Goal: Task Accomplishment & Management: Manage account settings

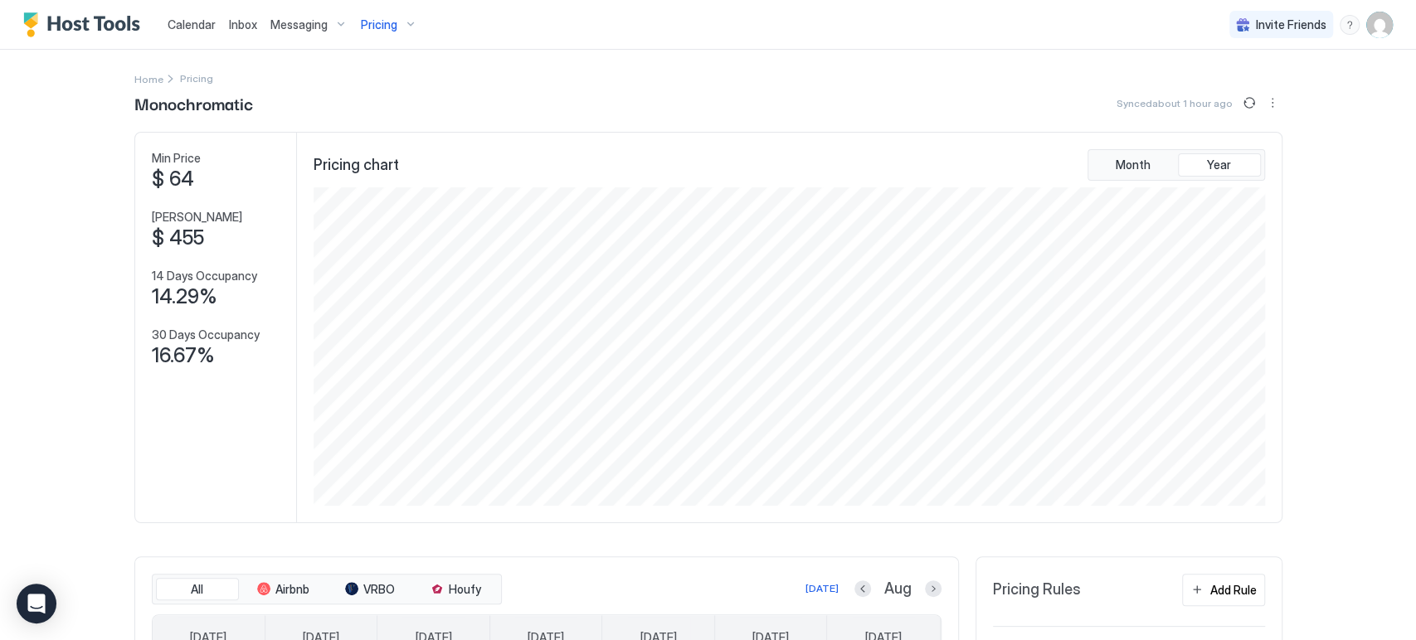
click at [61, 174] on div "Calendar Inbox Messaging Pricing Invite Friends CP Home Pricing Monochromatic S…" at bounding box center [708, 320] width 1416 height 640
click at [53, 184] on div "Calendar Inbox Messaging Pricing Invite Friends CP Home Pricing Monochromatic S…" at bounding box center [708, 320] width 1416 height 640
click at [183, 22] on span "Calendar" at bounding box center [192, 24] width 48 height 14
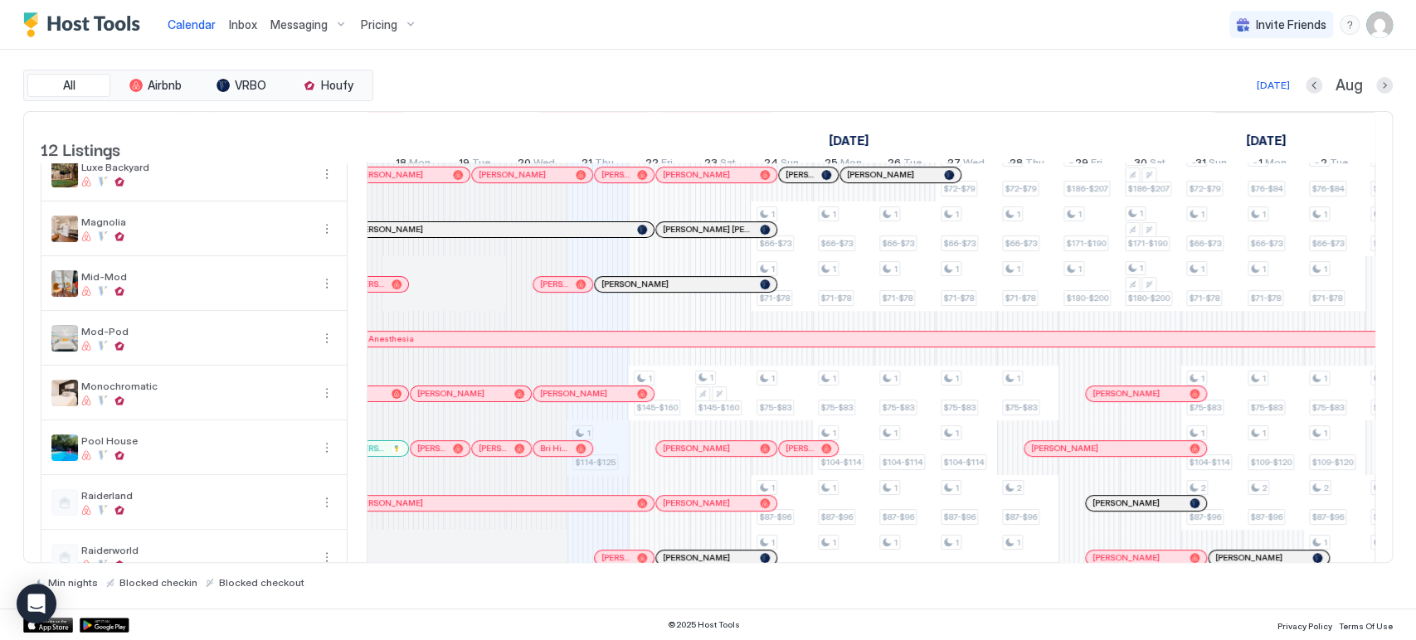
scroll to position [32, 0]
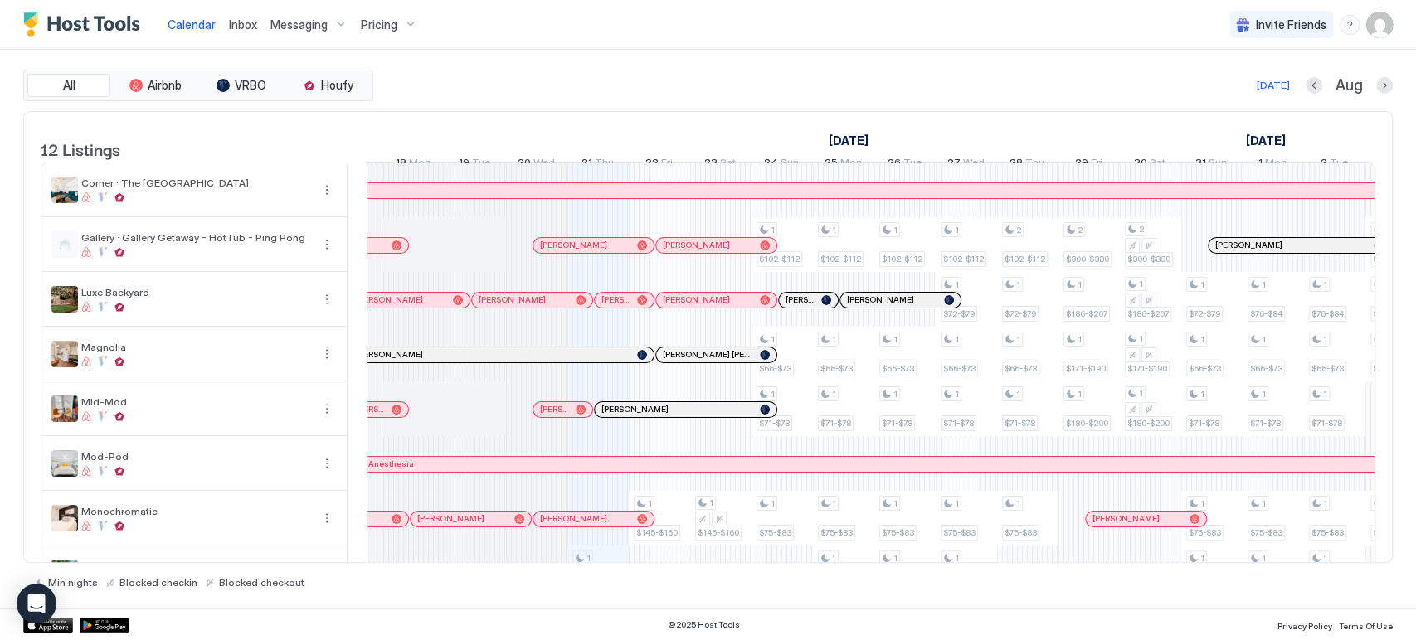
click at [1384, 38] on div "Invite Friends CP" at bounding box center [1310, 24] width 163 height 49
click at [1384, 27] on img "User profile" at bounding box center [1379, 25] width 27 height 27
click at [1237, 88] on span "Settings" at bounding box center [1229, 92] width 45 height 15
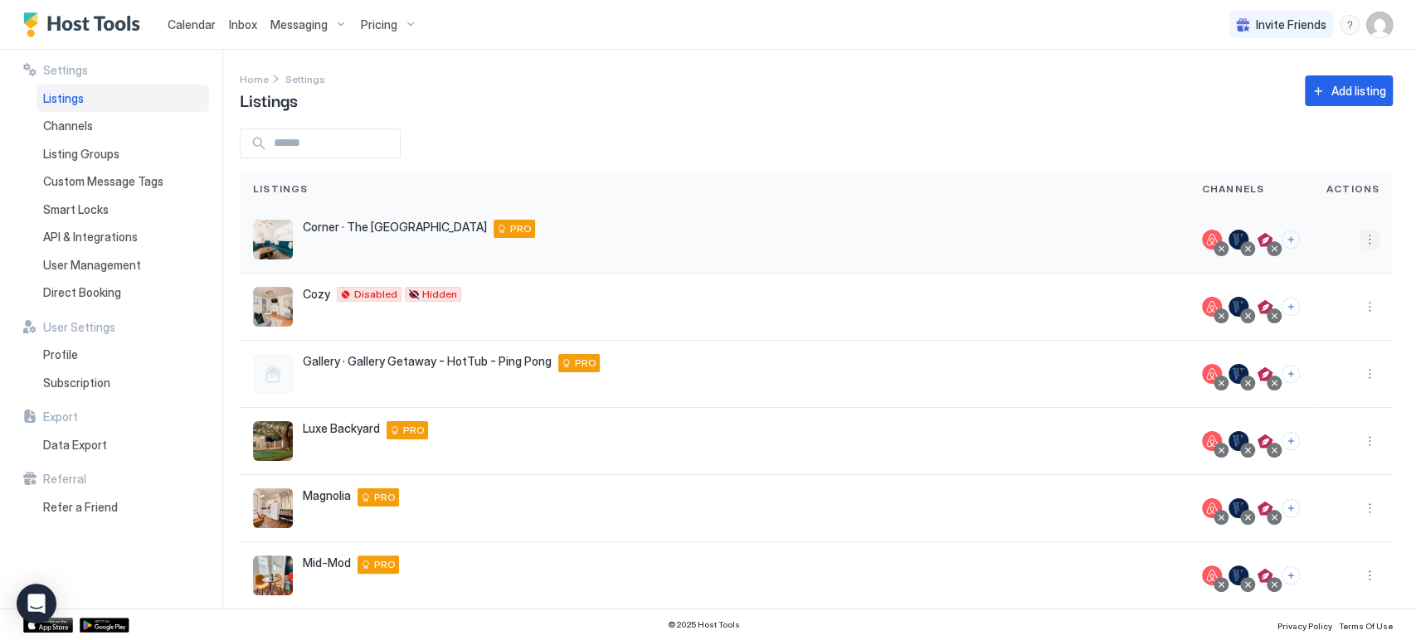
click at [1361, 231] on button "More options" at bounding box center [1369, 240] width 20 height 20
click at [1306, 317] on span "Listing Settings" at bounding box center [1317, 316] width 74 height 12
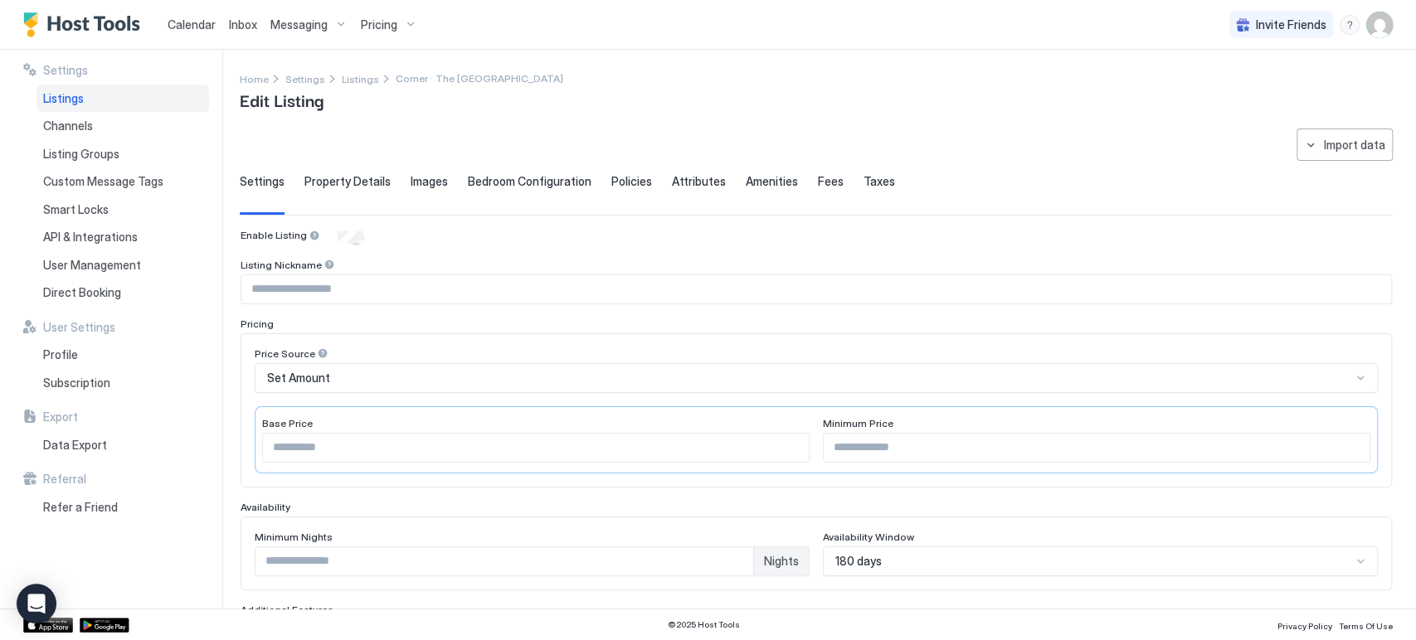
click at [351, 297] on input "Input Field" at bounding box center [815, 289] width 1149 height 28
type input "******"
click at [492, 236] on div "Enable Listing" at bounding box center [815, 237] width 1151 height 17
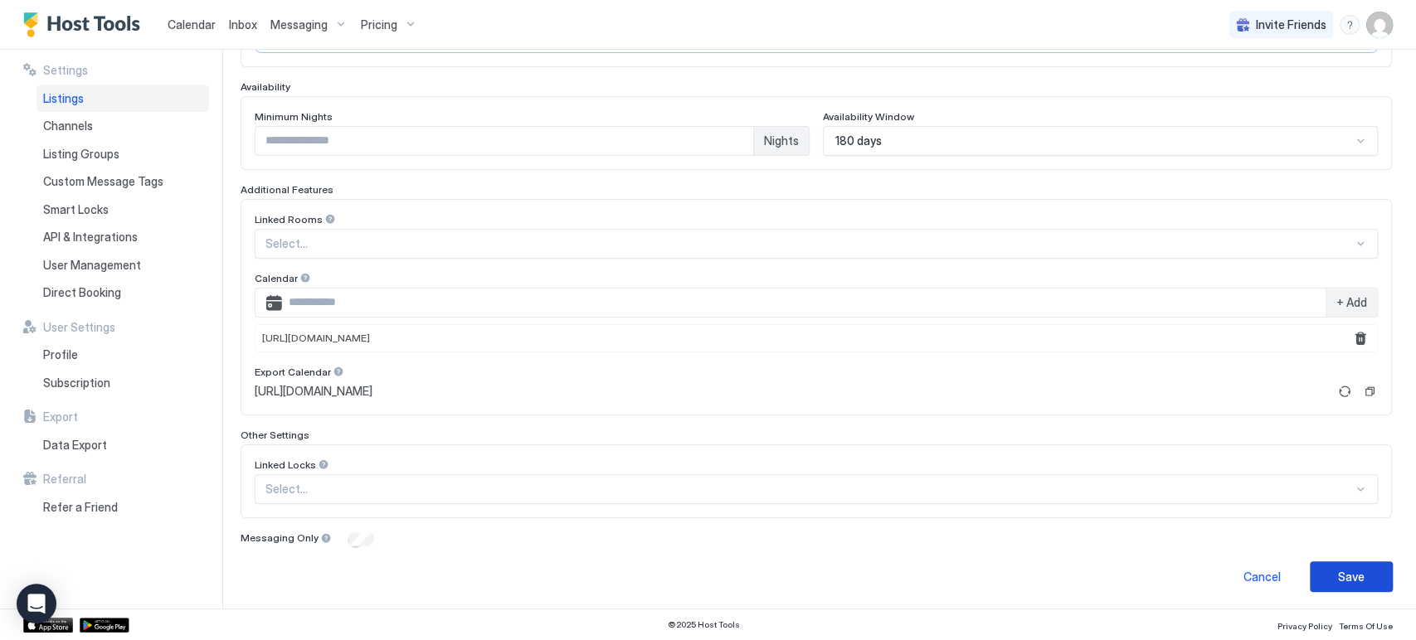
click at [1318, 568] on button "Save" at bounding box center [1350, 576] width 83 height 31
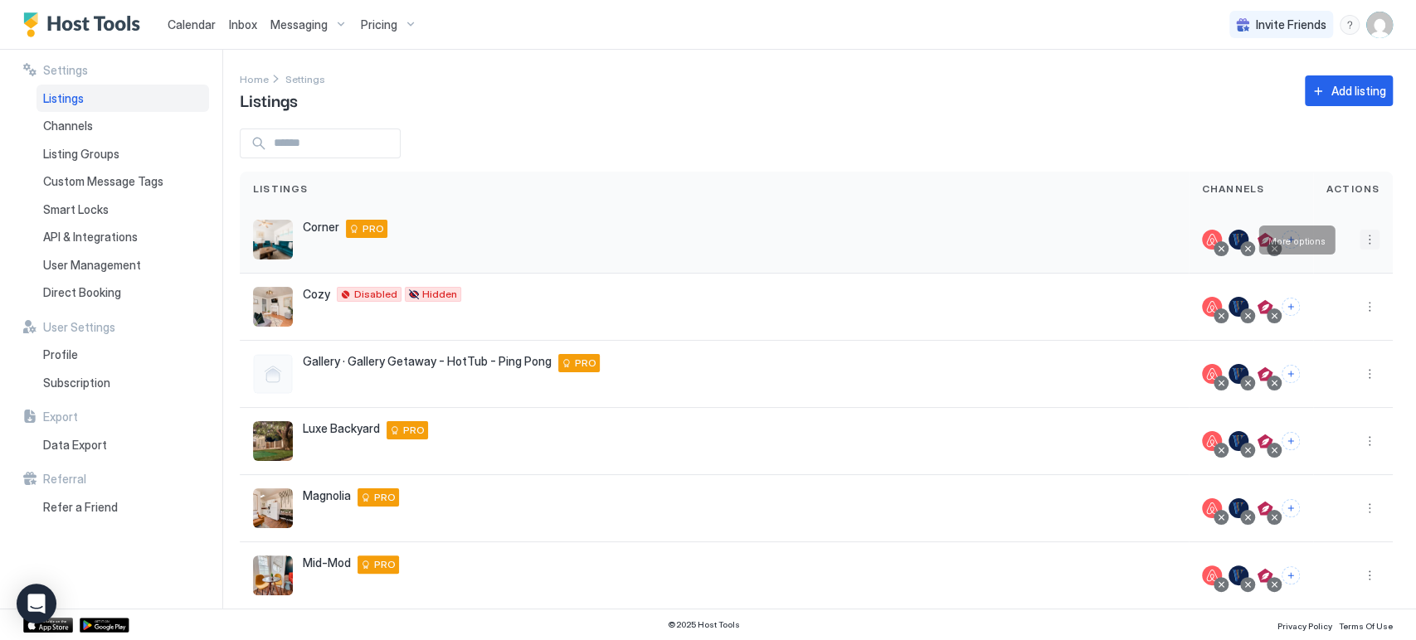
click at [1359, 245] on button "More options" at bounding box center [1369, 240] width 20 height 20
click at [1338, 316] on span "Listing Settings" at bounding box center [1317, 316] width 74 height 12
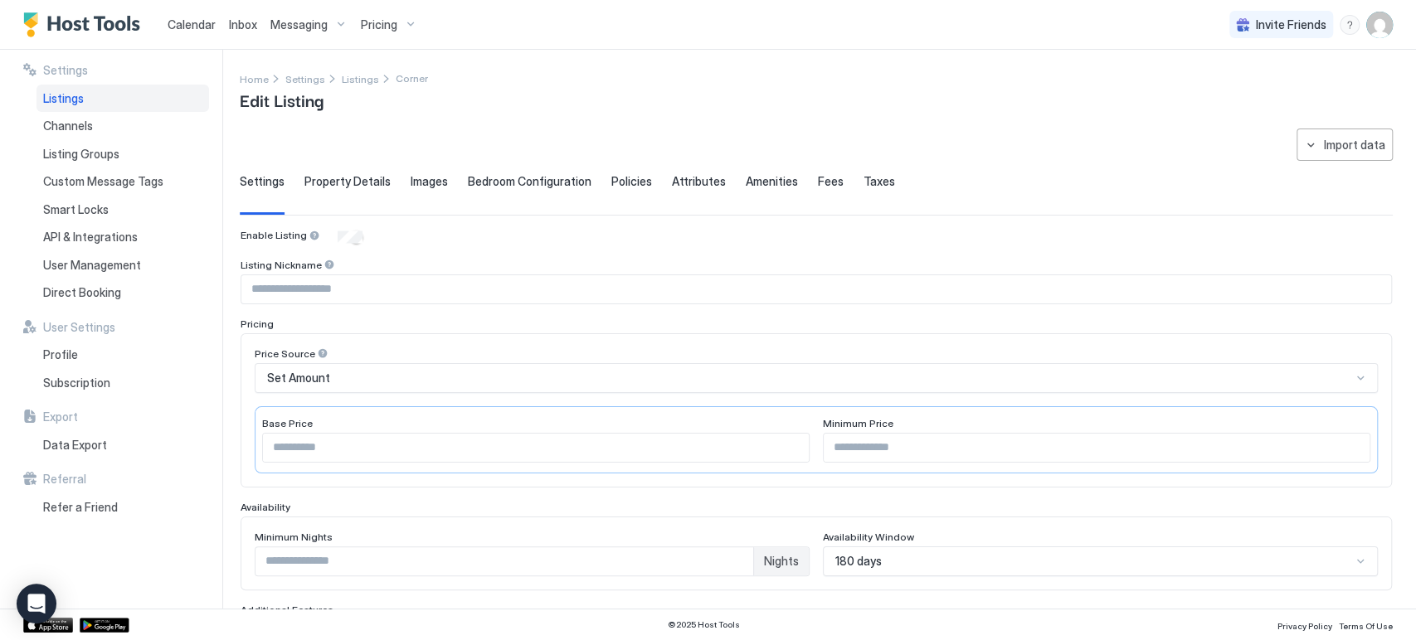
click at [349, 182] on span "Property Details" at bounding box center [347, 181] width 86 height 15
type input "******"
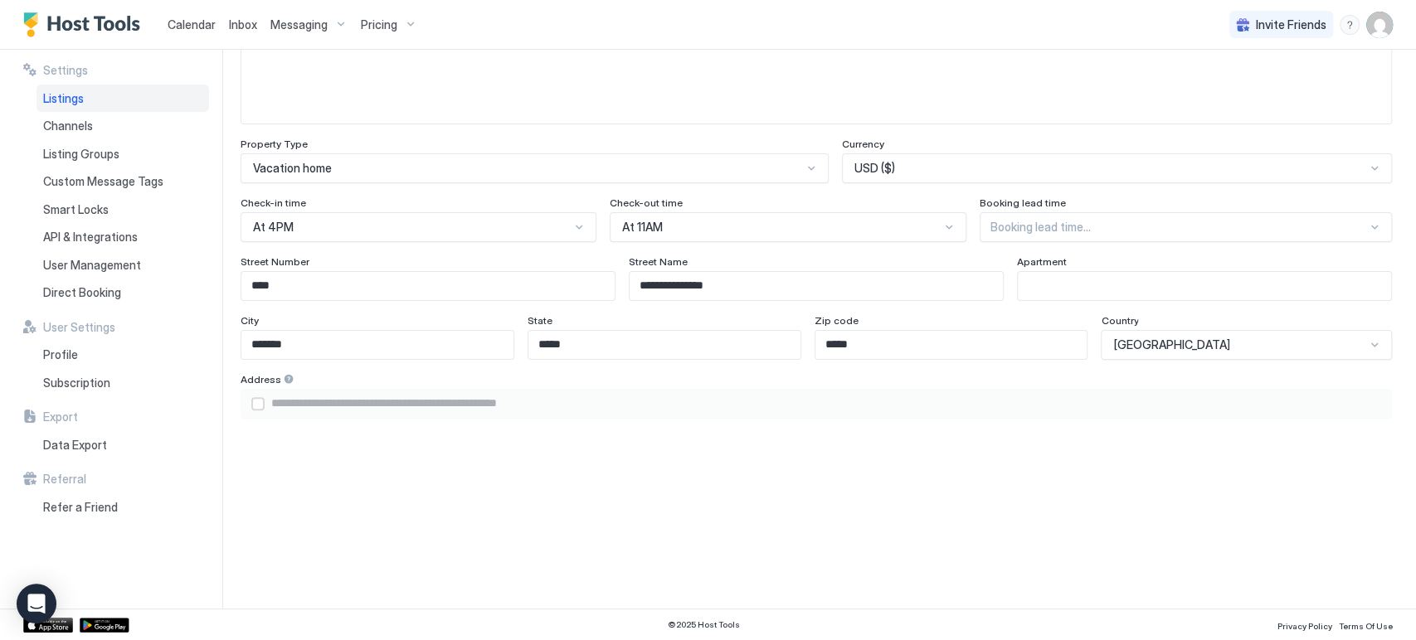
scroll to position [942, 0]
click at [260, 399] on div "airbnbAddress" at bounding box center [257, 401] width 13 height 13
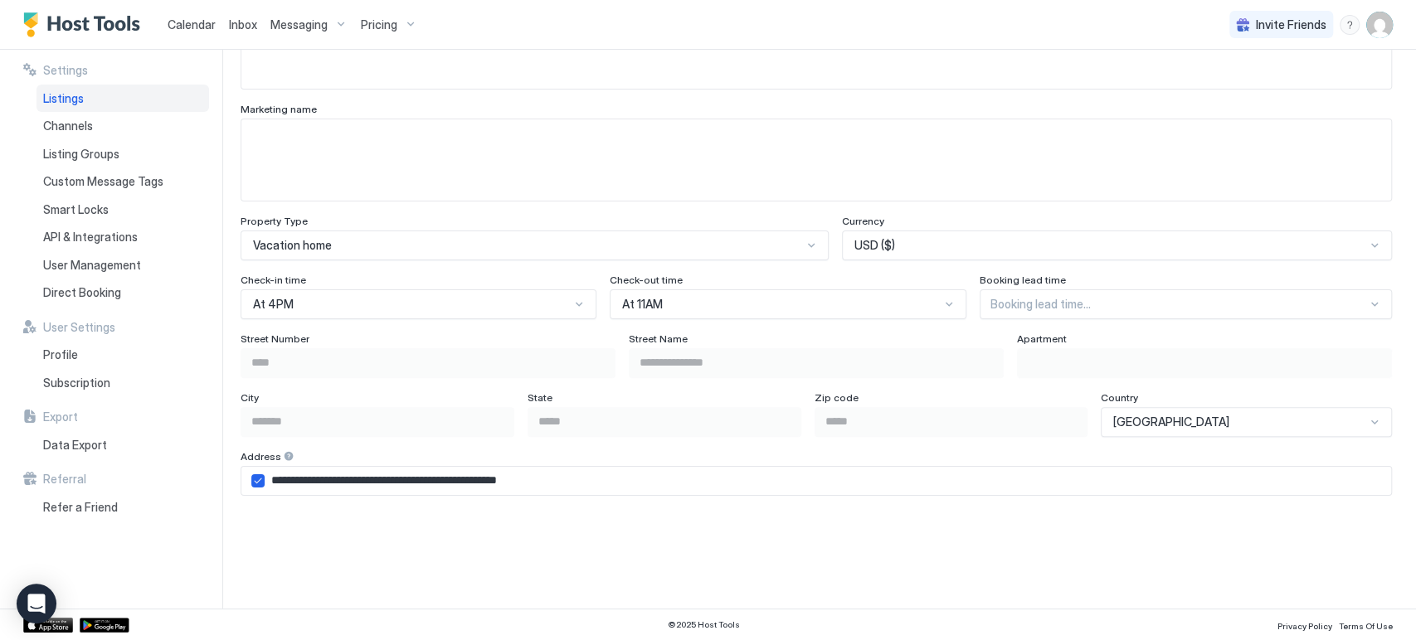
scroll to position [862, 0]
click at [1035, 304] on div "Booking lead time..." at bounding box center [1185, 305] width 412 height 30
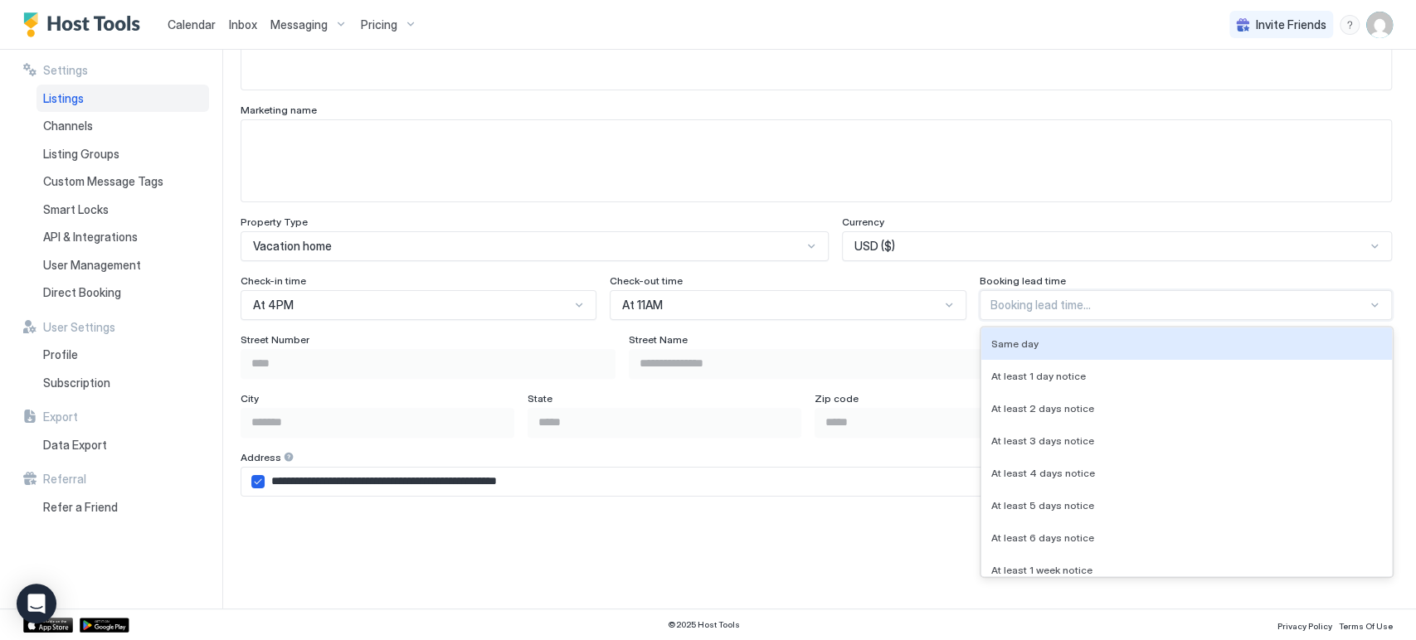
scroll to position [885, 0]
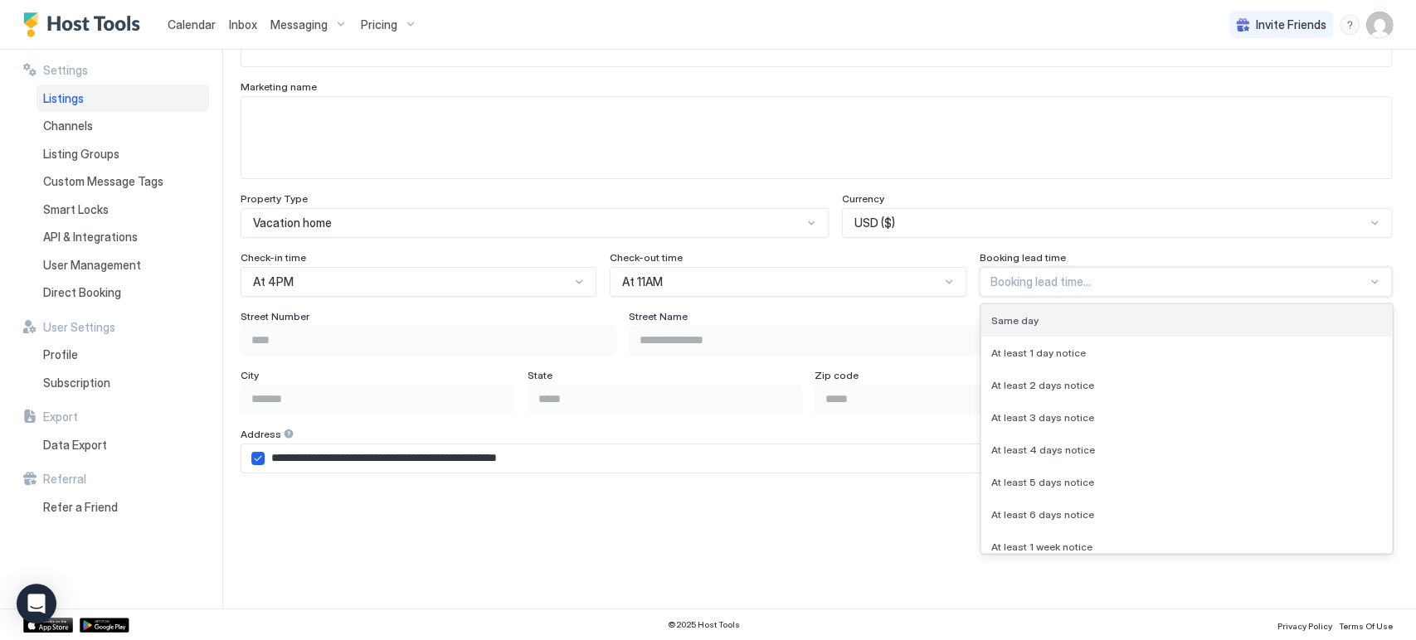
click at [1121, 323] on div "Same day" at bounding box center [1186, 320] width 391 height 12
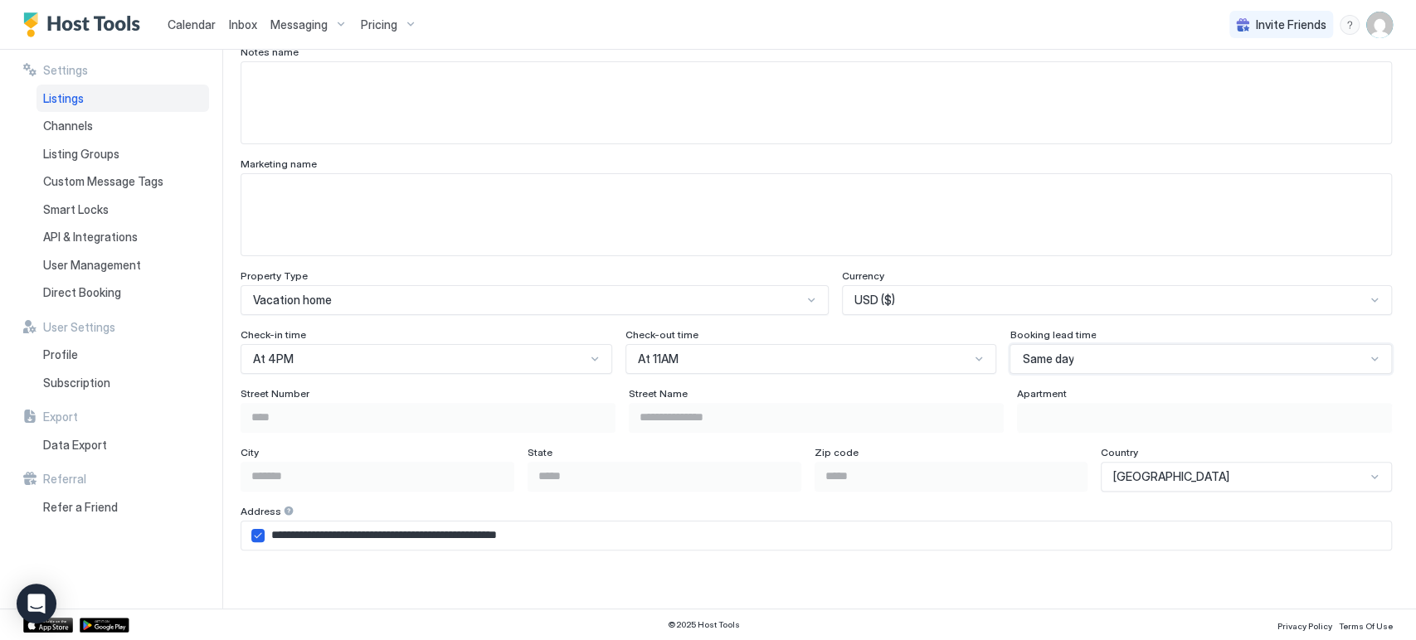
scroll to position [804, 0]
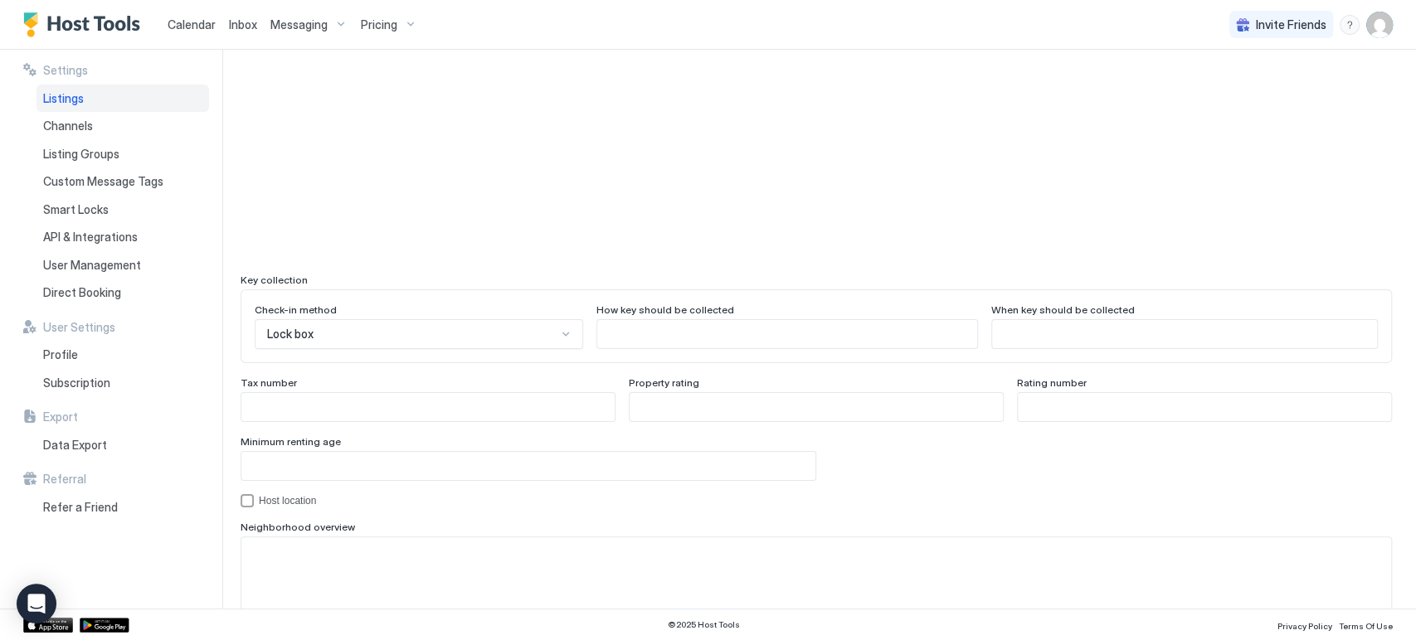
scroll to position [1514, 0]
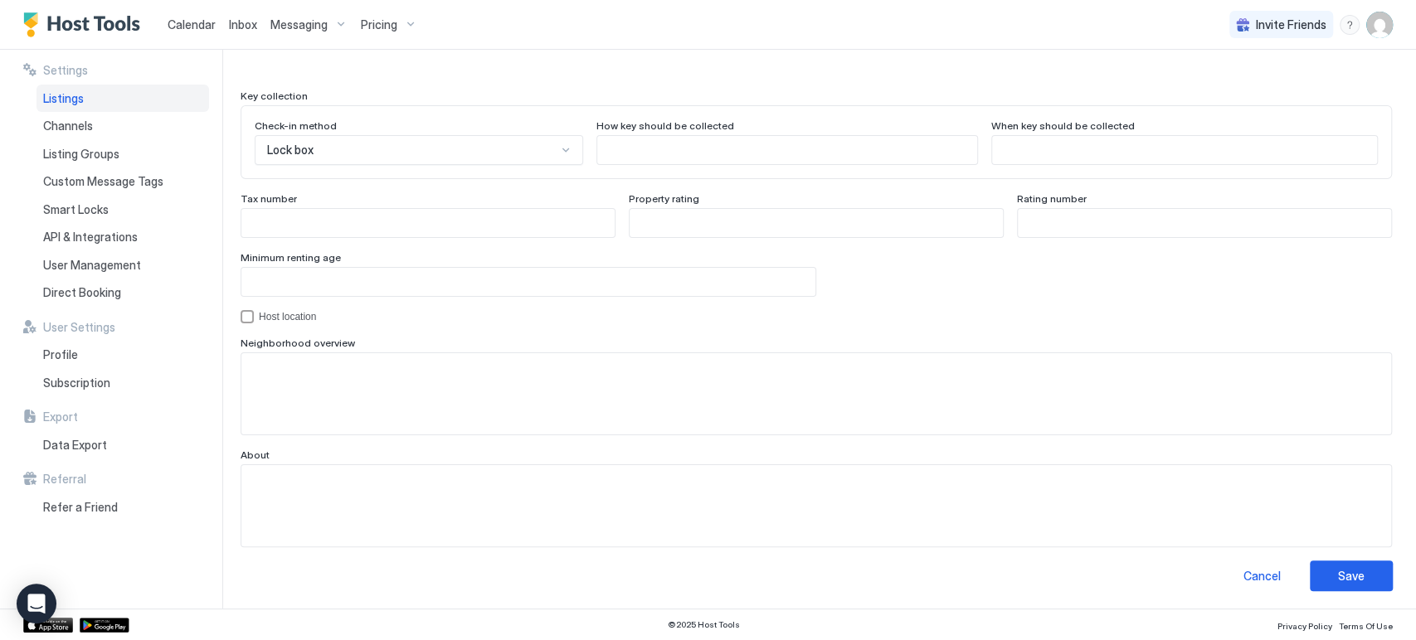
click at [671, 153] on input "Input Field" at bounding box center [786, 150] width 379 height 28
drag, startPoint x: 671, startPoint y: 153, endPoint x: 882, endPoint y: 138, distance: 212.0
click at [882, 138] on input "Input Field" at bounding box center [786, 150] width 379 height 28
click at [1014, 146] on input "Input Field" at bounding box center [1184, 150] width 385 height 28
type input "*"
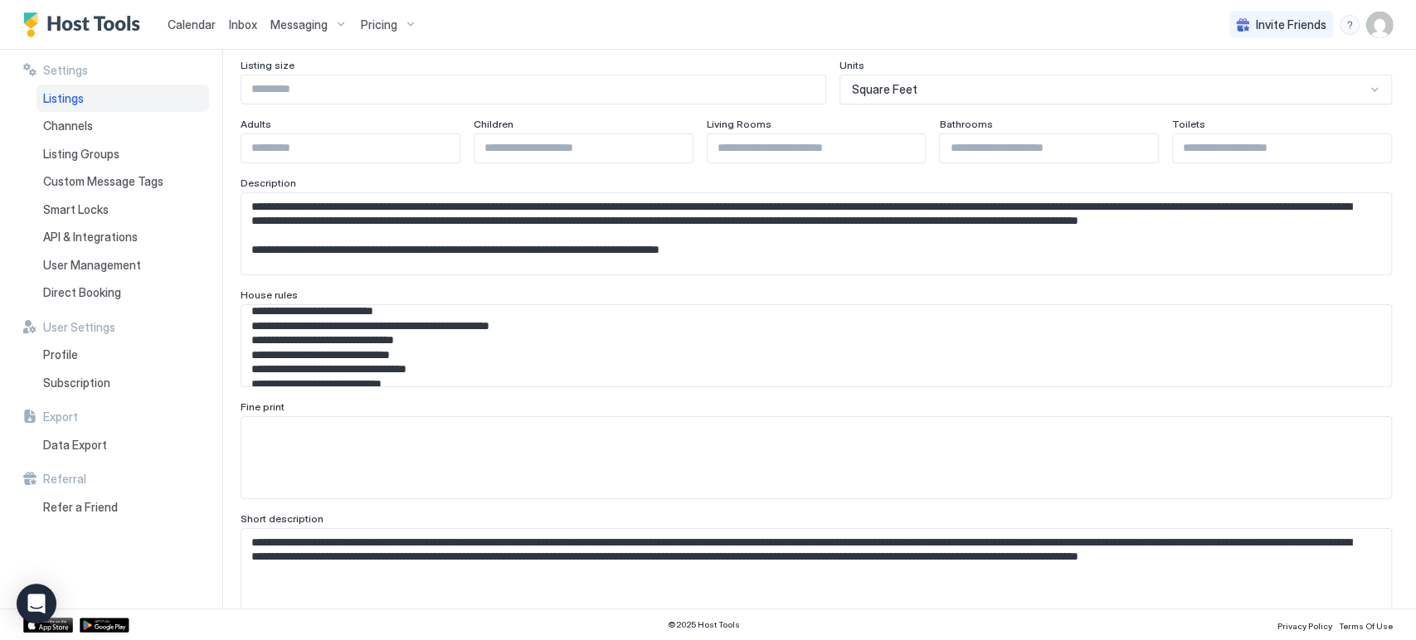
scroll to position [396, 0]
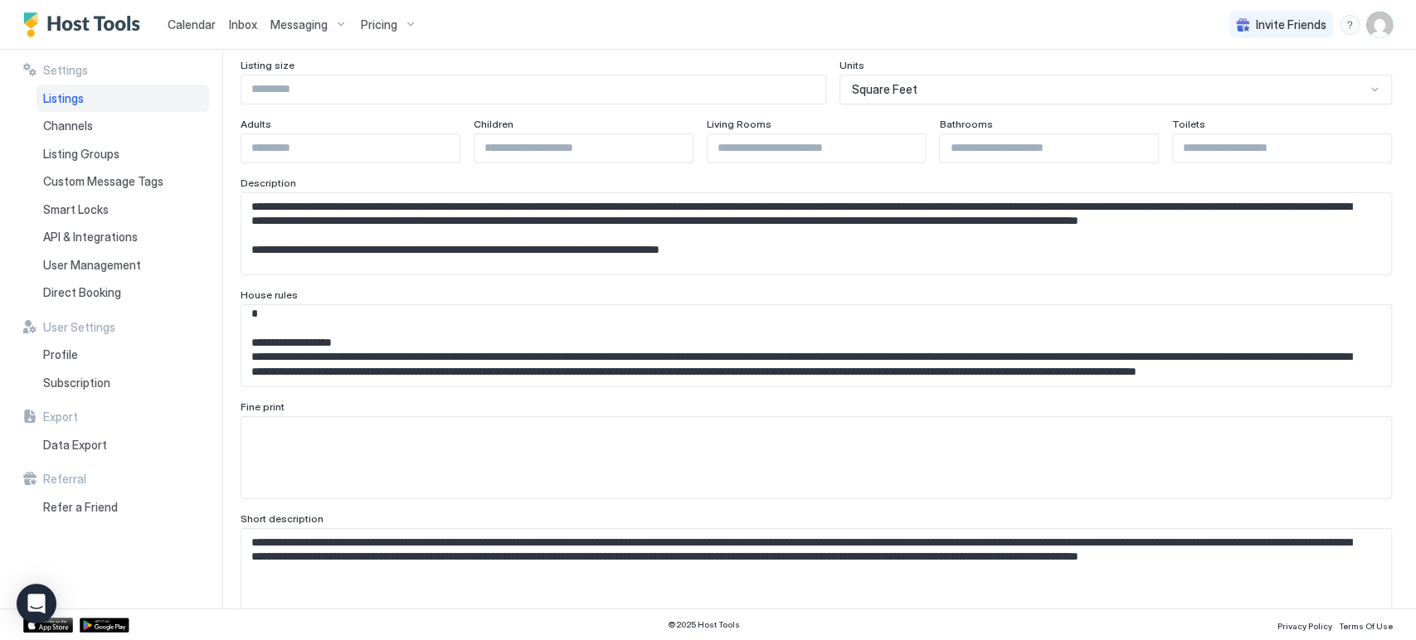
type input "**********"
click at [300, 17] on span "Messaging" at bounding box center [298, 24] width 57 height 15
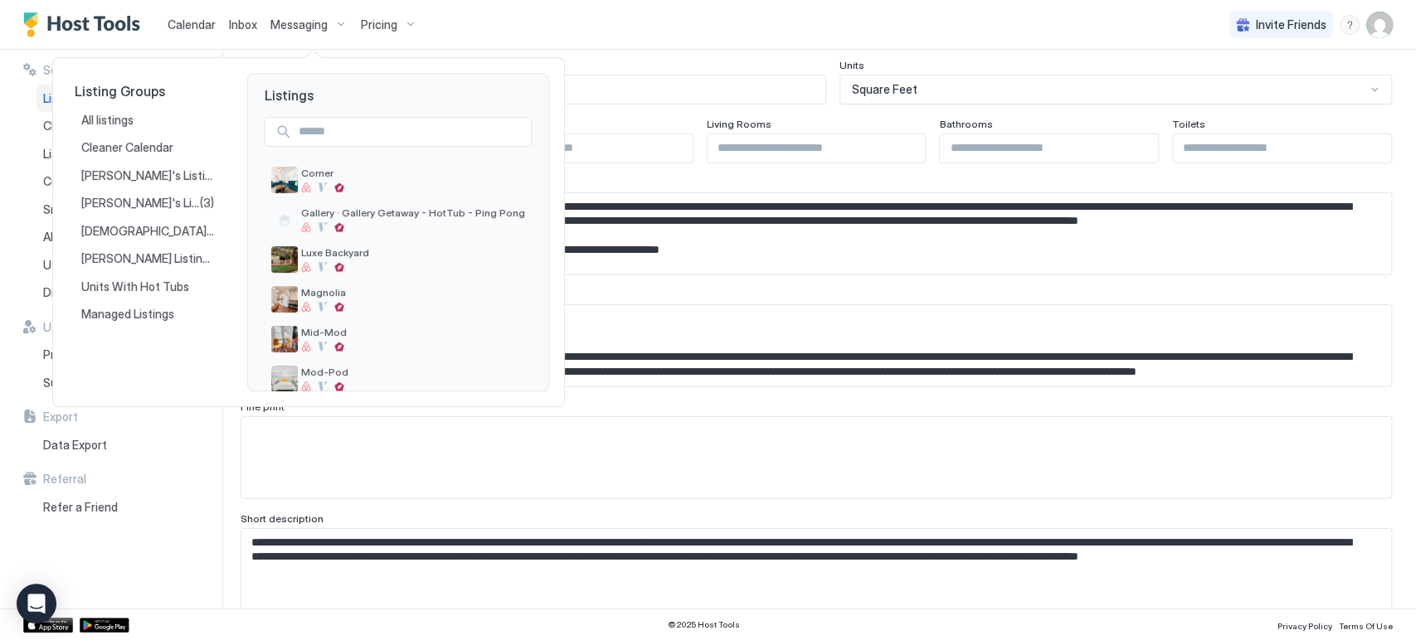
drag, startPoint x: 409, startPoint y: 185, endPoint x: 504, endPoint y: 95, distance: 131.4
click at [504, 95] on span "Listings" at bounding box center [398, 89] width 300 height 30
drag, startPoint x: 352, startPoint y: 185, endPoint x: 525, endPoint y: 71, distance: 206.5
click at [525, 71] on div "Listing Groups All listings Cleaner Calendar Sandy's Listings Nathan's Listings…" at bounding box center [308, 232] width 512 height 350
click at [748, 464] on div at bounding box center [708, 320] width 1416 height 640
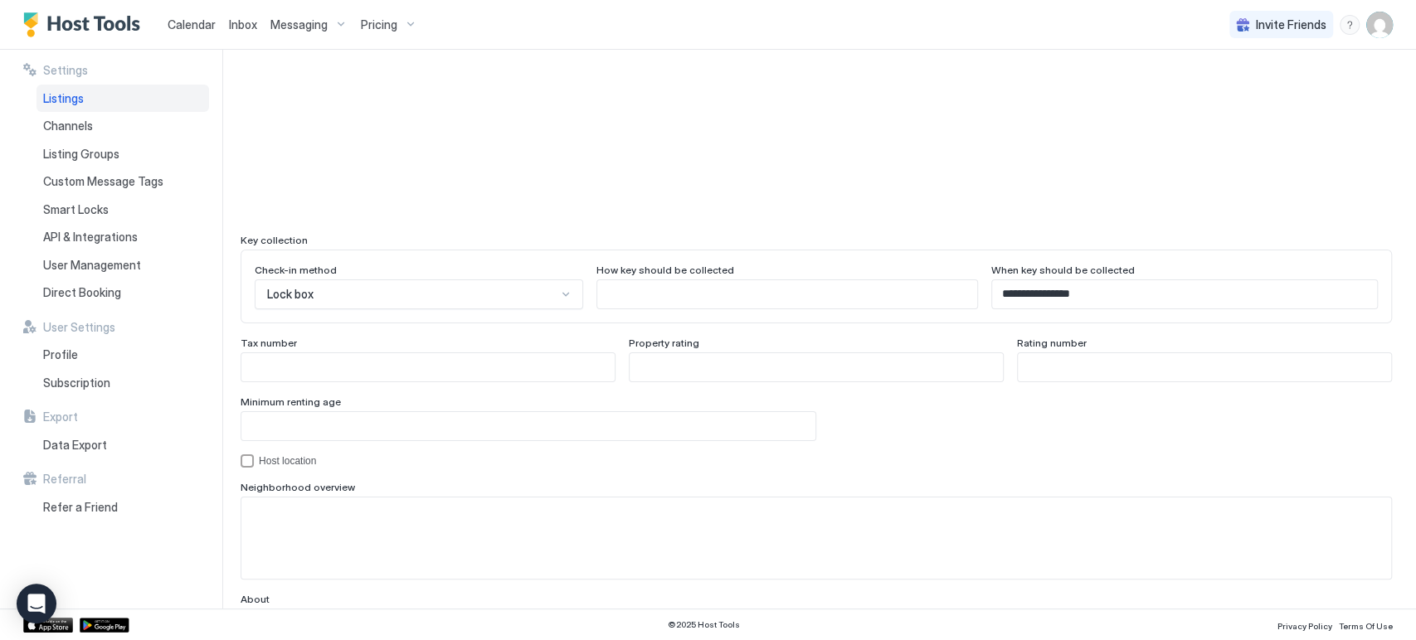
scroll to position [1372, 0]
click at [644, 292] on input "Input Field" at bounding box center [786, 293] width 379 height 28
paste input "**********"
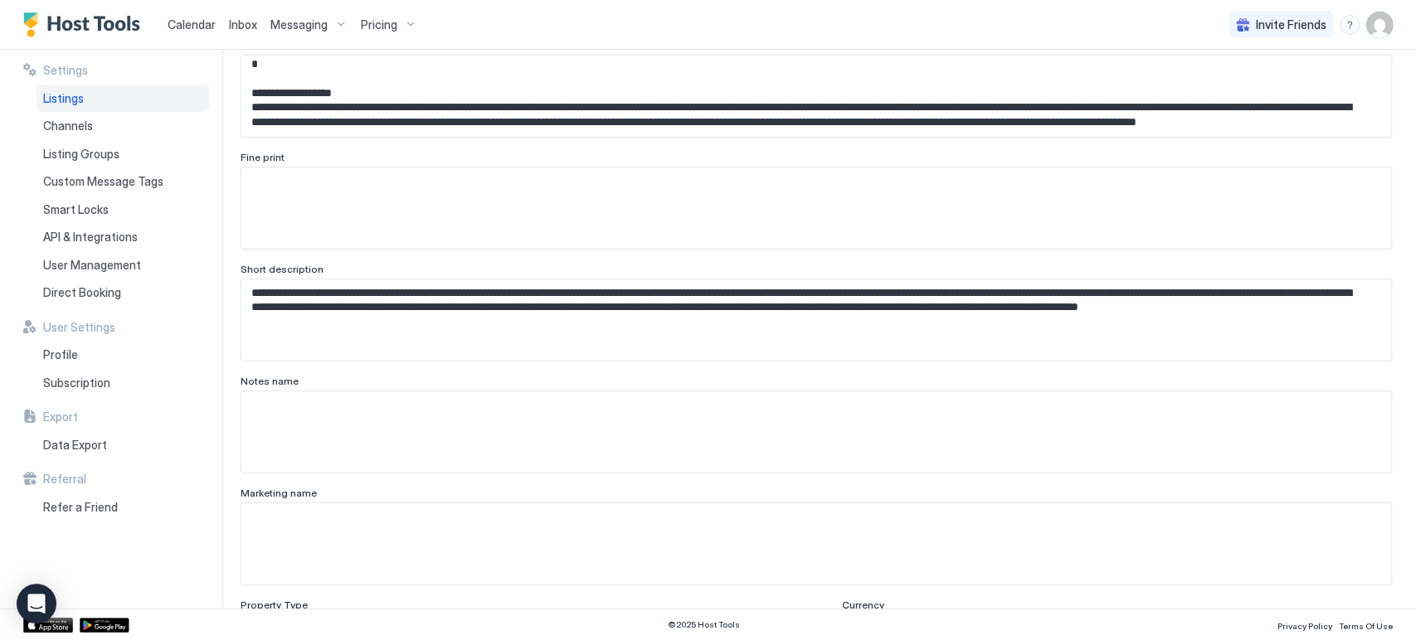
scroll to position [0, 0]
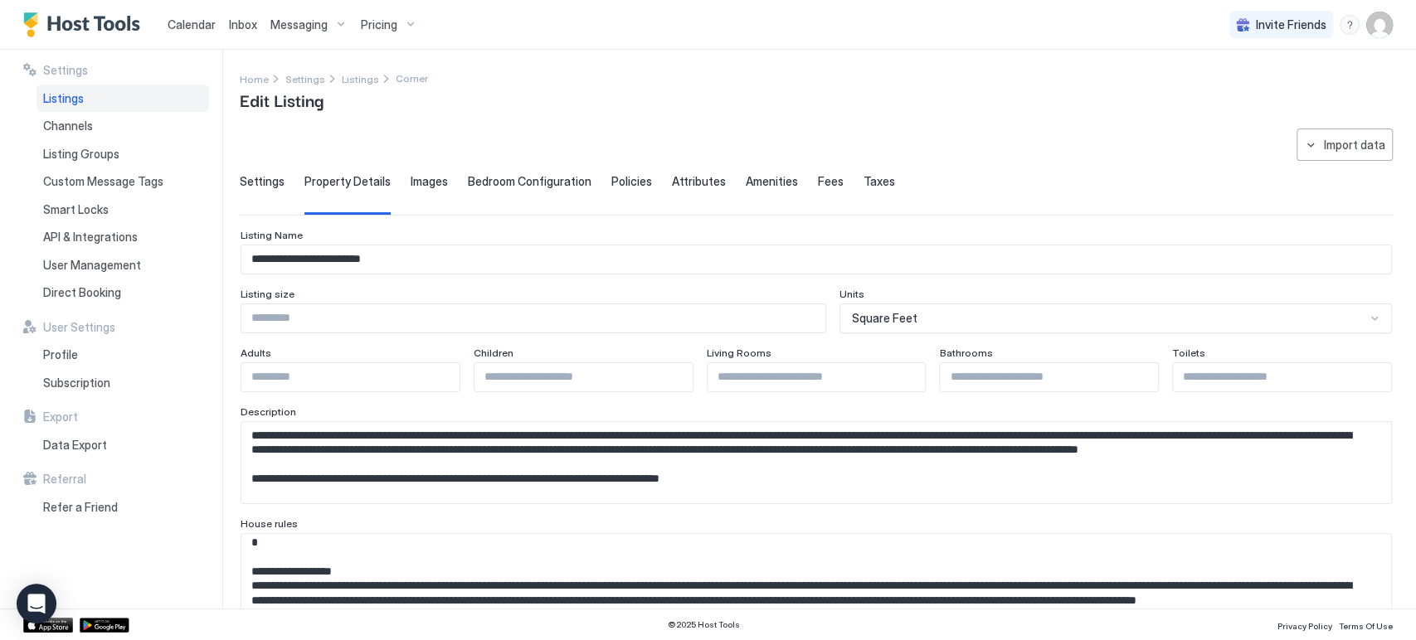
type input "**********"
click at [869, 118] on div "**********" at bounding box center [828, 329] width 1176 height 559
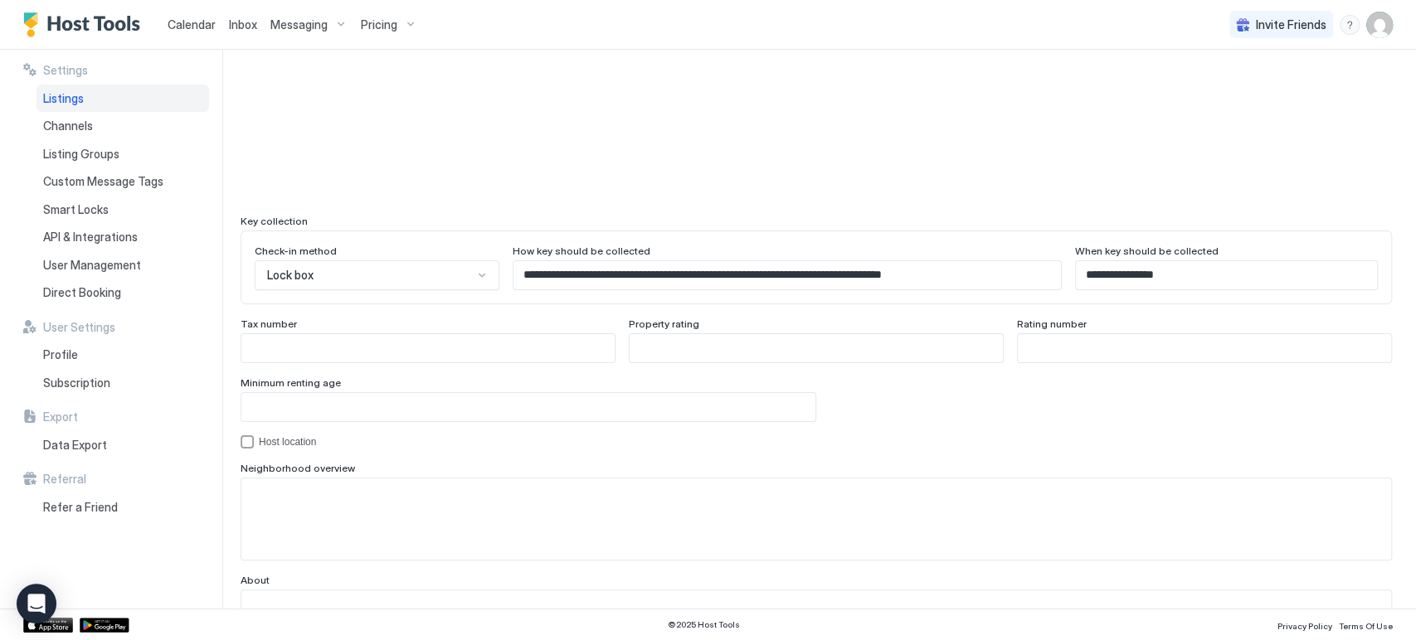
scroll to position [1514, 0]
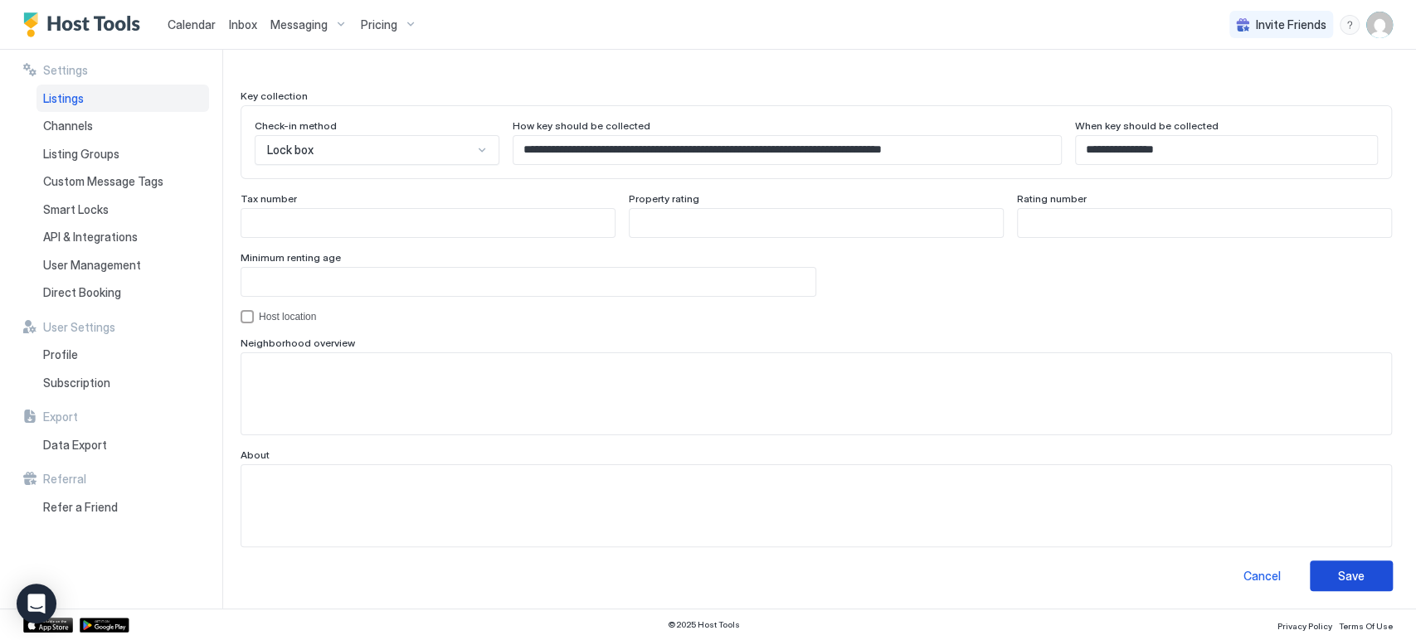
click at [1341, 574] on div "Save" at bounding box center [1351, 575] width 27 height 17
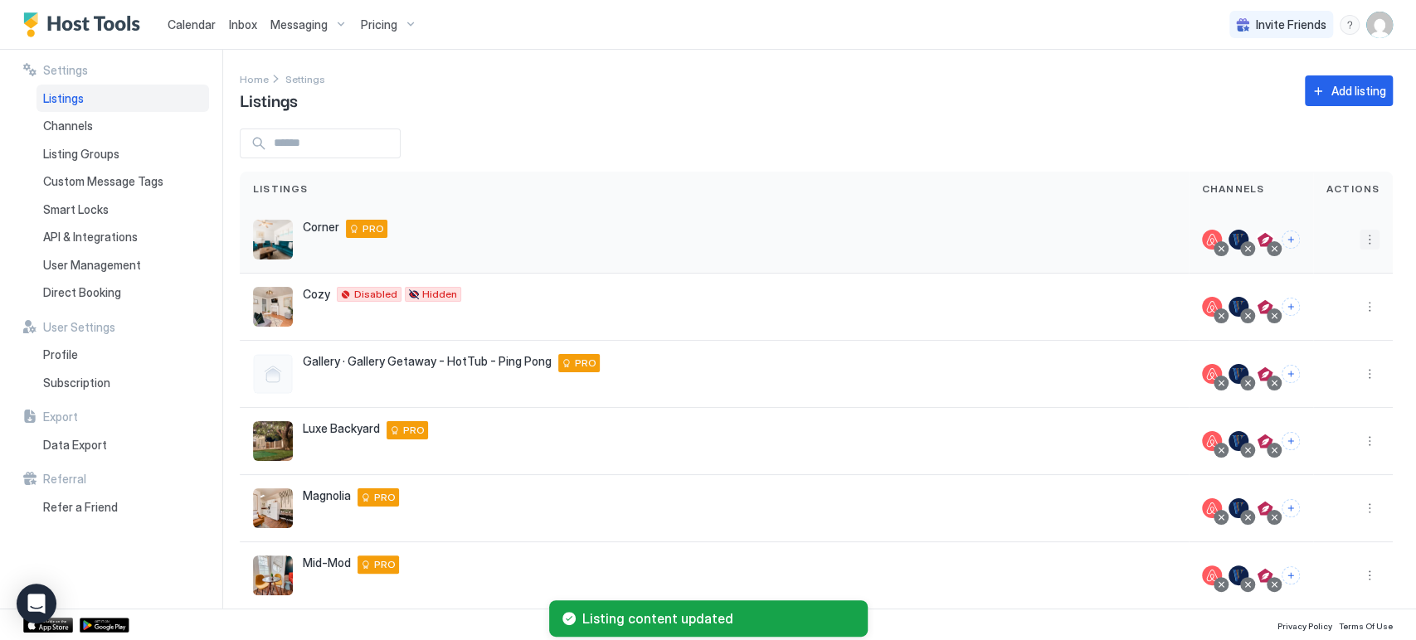
click at [1359, 241] on button "More options" at bounding box center [1369, 240] width 20 height 20
click at [1332, 318] on span "Listing Settings" at bounding box center [1317, 316] width 74 height 12
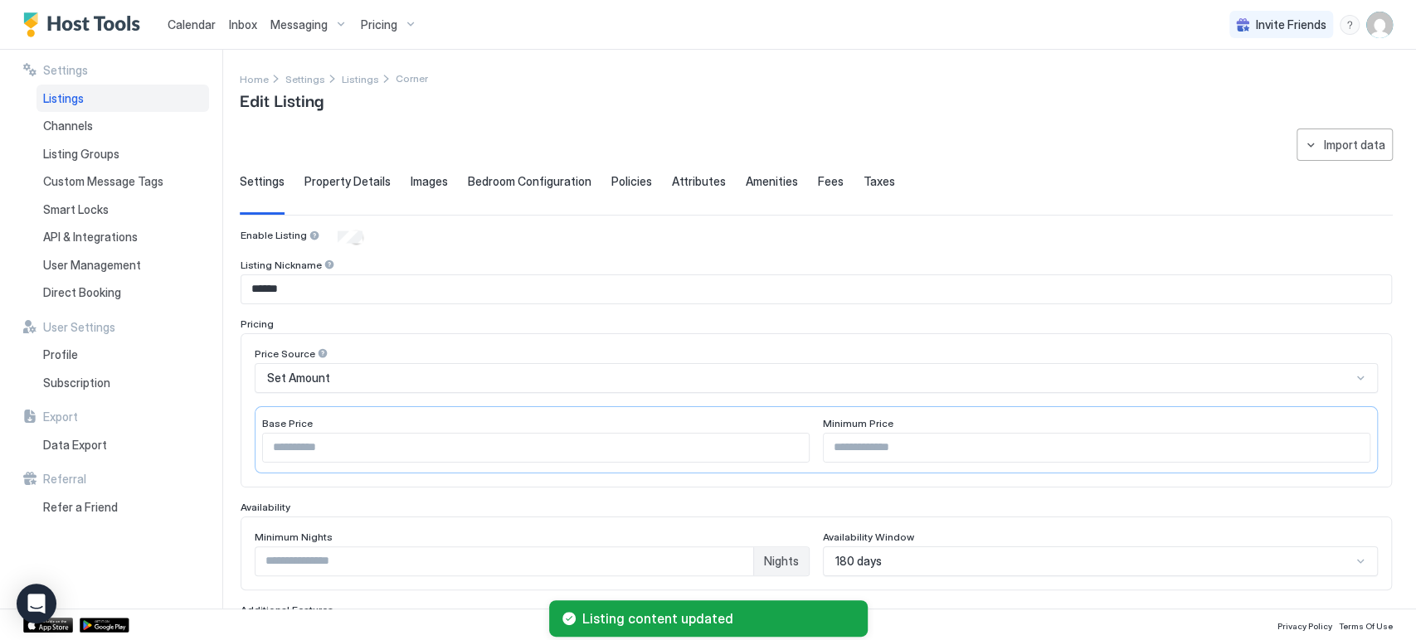
type input "**********"
click at [427, 182] on span "Images" at bounding box center [428, 181] width 37 height 15
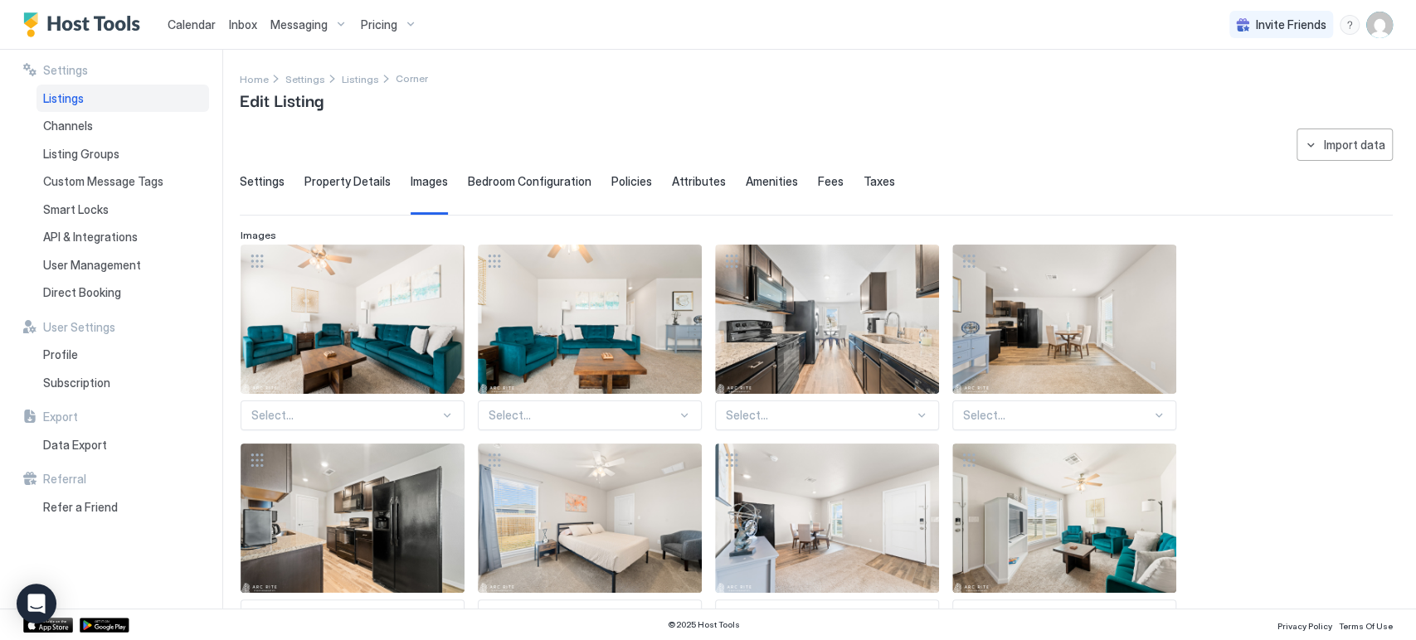
click at [513, 181] on span "Bedroom Configuration" at bounding box center [530, 181] width 124 height 15
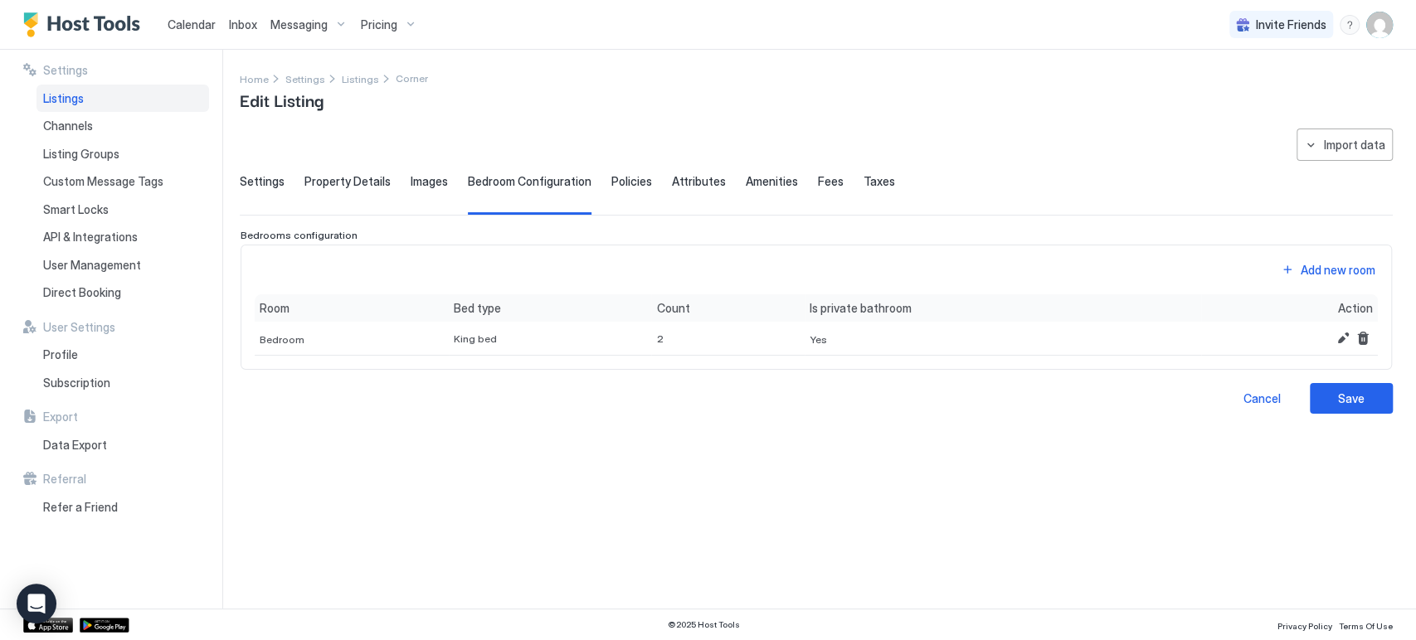
click at [630, 185] on span "Policies" at bounding box center [631, 181] width 41 height 15
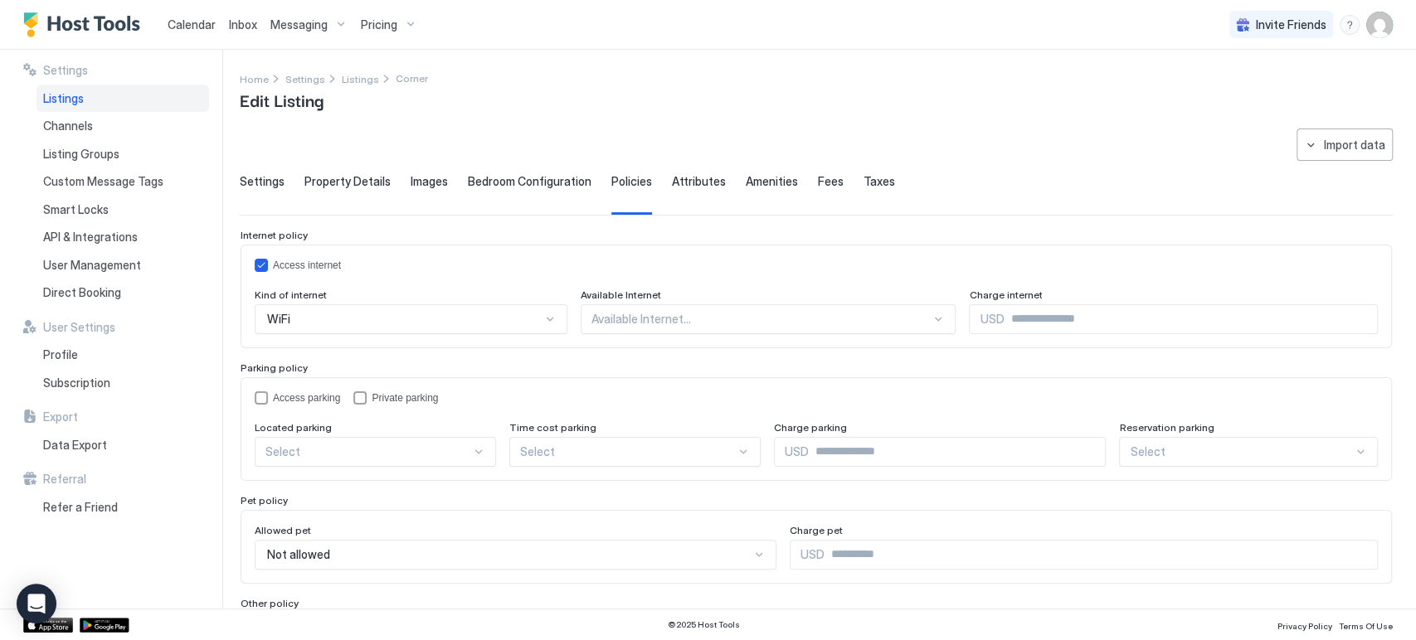
click at [542, 188] on div "Bedroom Configuration" at bounding box center [530, 194] width 124 height 41
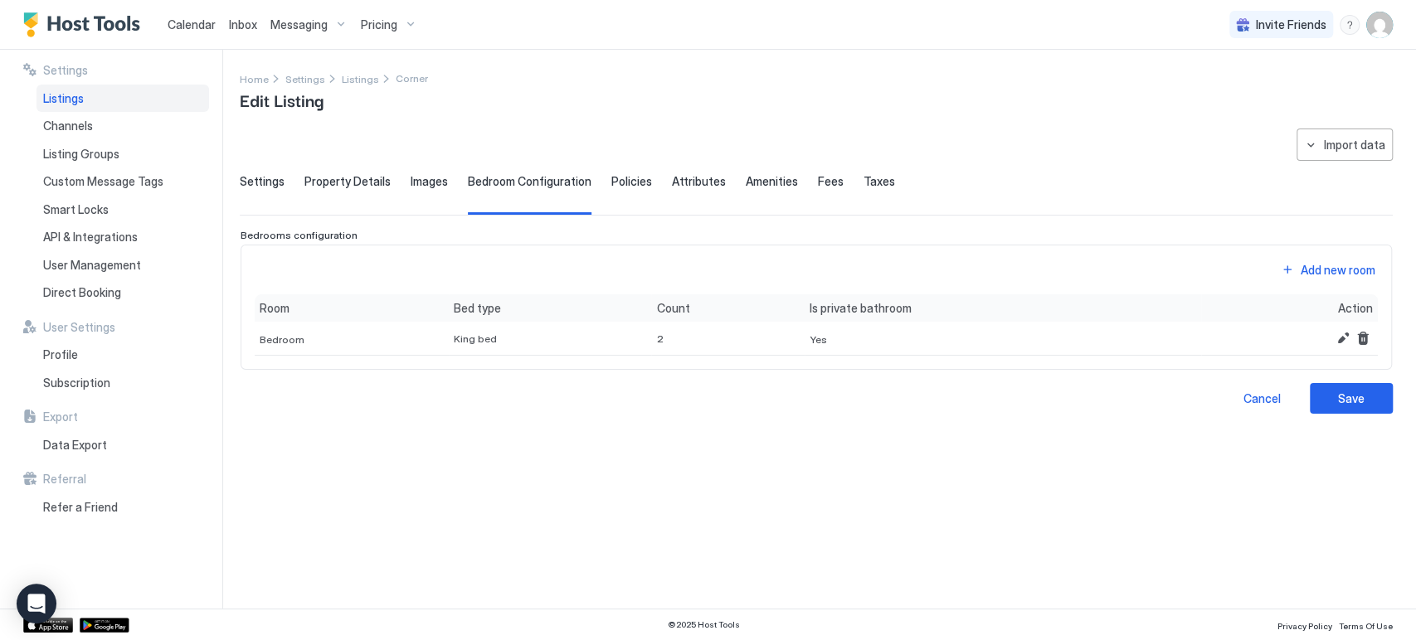
click at [672, 183] on span "Attributes" at bounding box center [699, 181] width 54 height 15
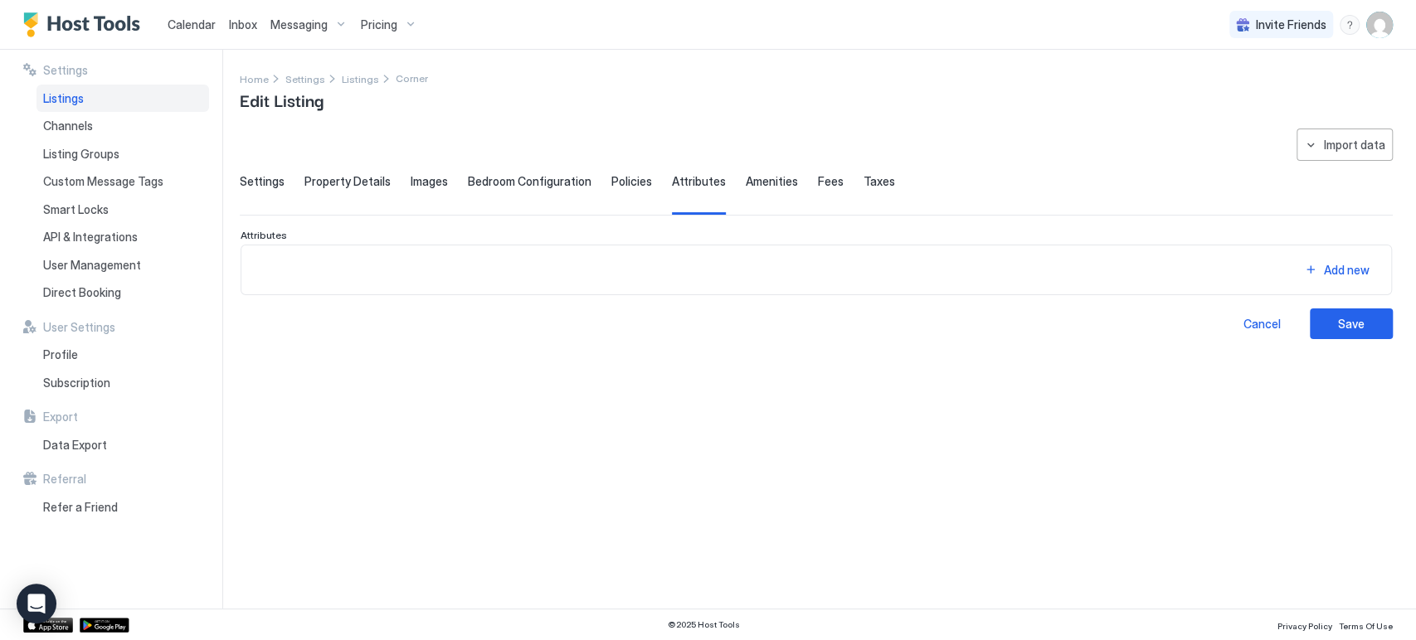
click at [635, 184] on span "Policies" at bounding box center [631, 181] width 41 height 15
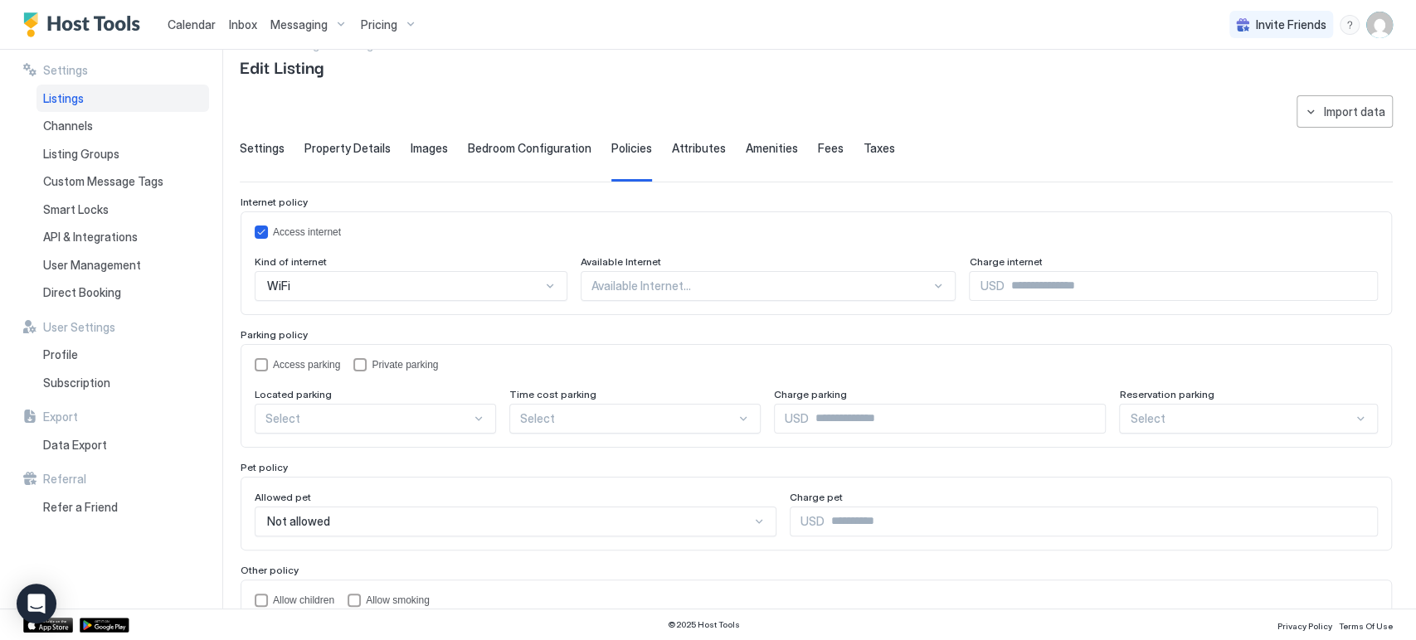
scroll to position [36, 0]
click at [360, 364] on div "privateParking" at bounding box center [359, 361] width 13 height 13
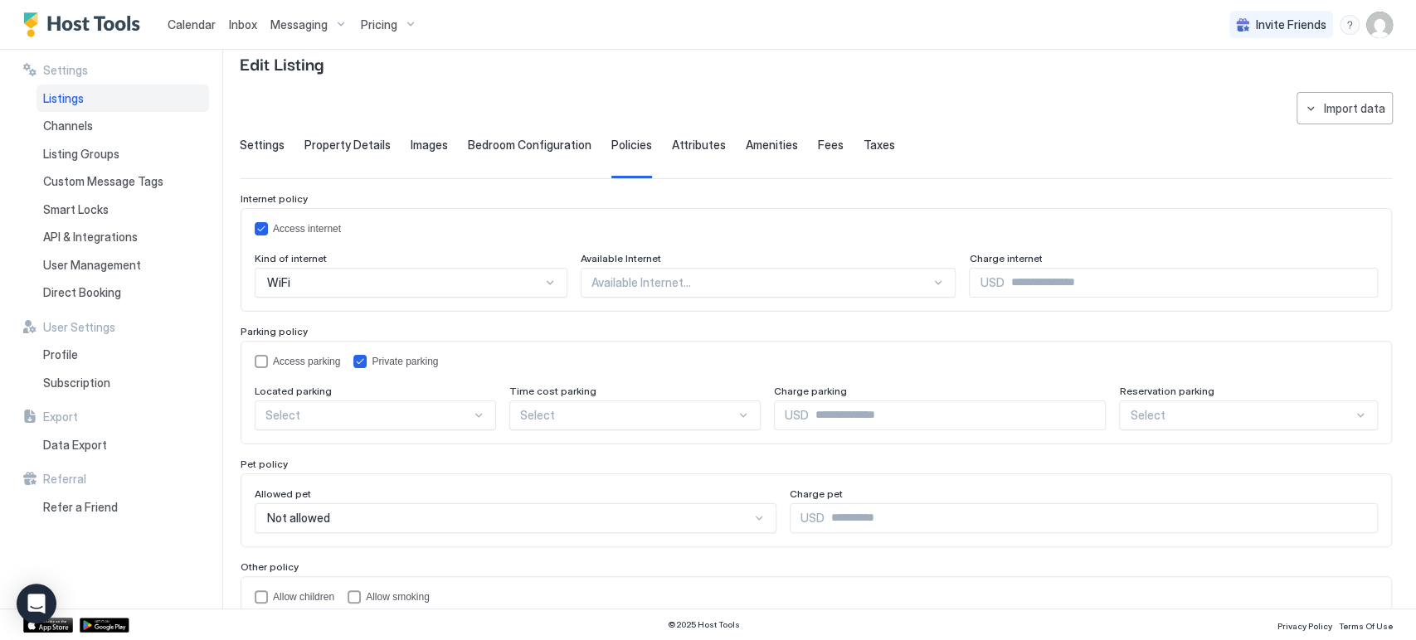
click at [366, 290] on div at bounding box center [403, 282] width 277 height 15
click at [371, 448] on div "On Site" at bounding box center [376, 454] width 220 height 12
click at [544, 298] on div "Select" at bounding box center [411, 283] width 313 height 30
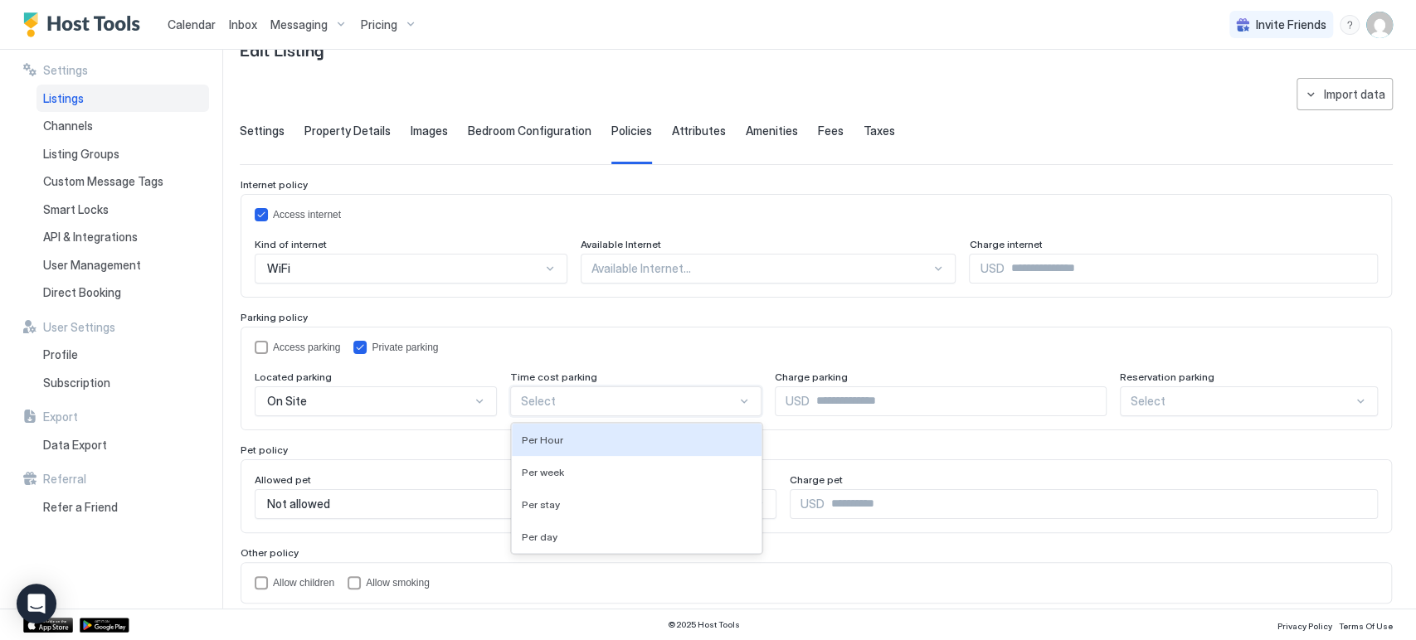
click at [567, 284] on div "Access parking Private parking Located parking On Site Time cost parking 4 resu…" at bounding box center [816, 245] width 1123 height 75
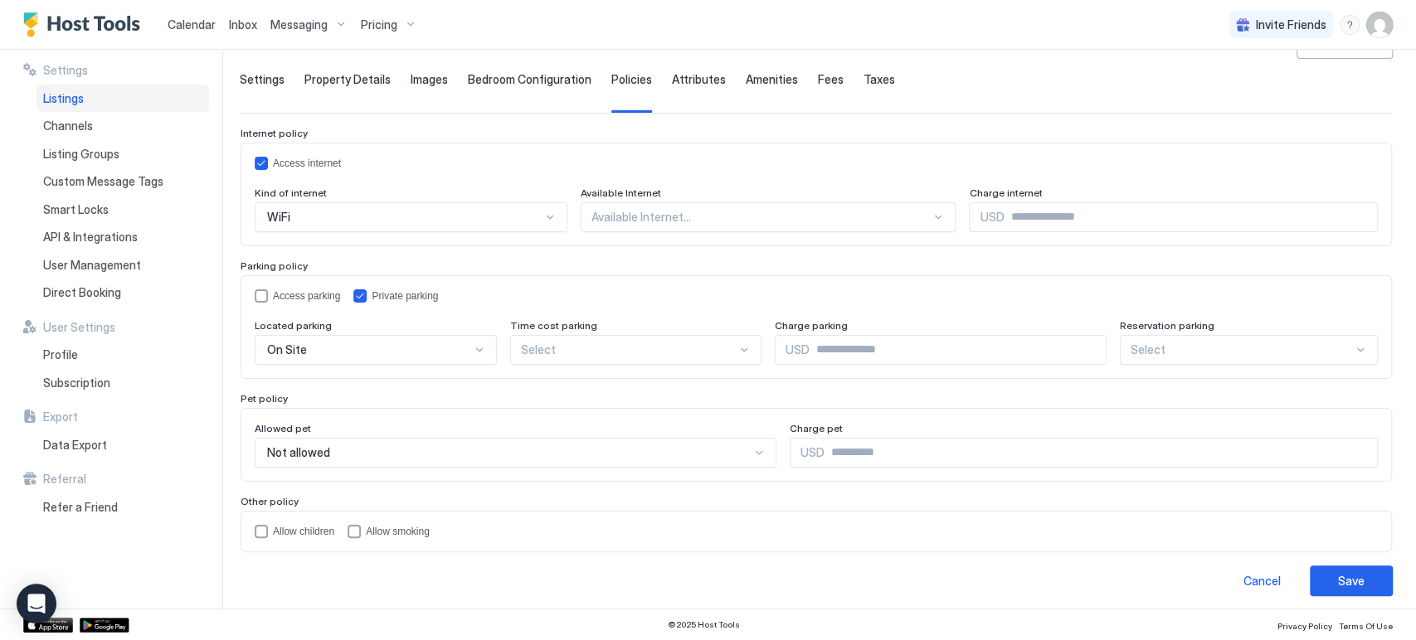
scroll to position [107, 0]
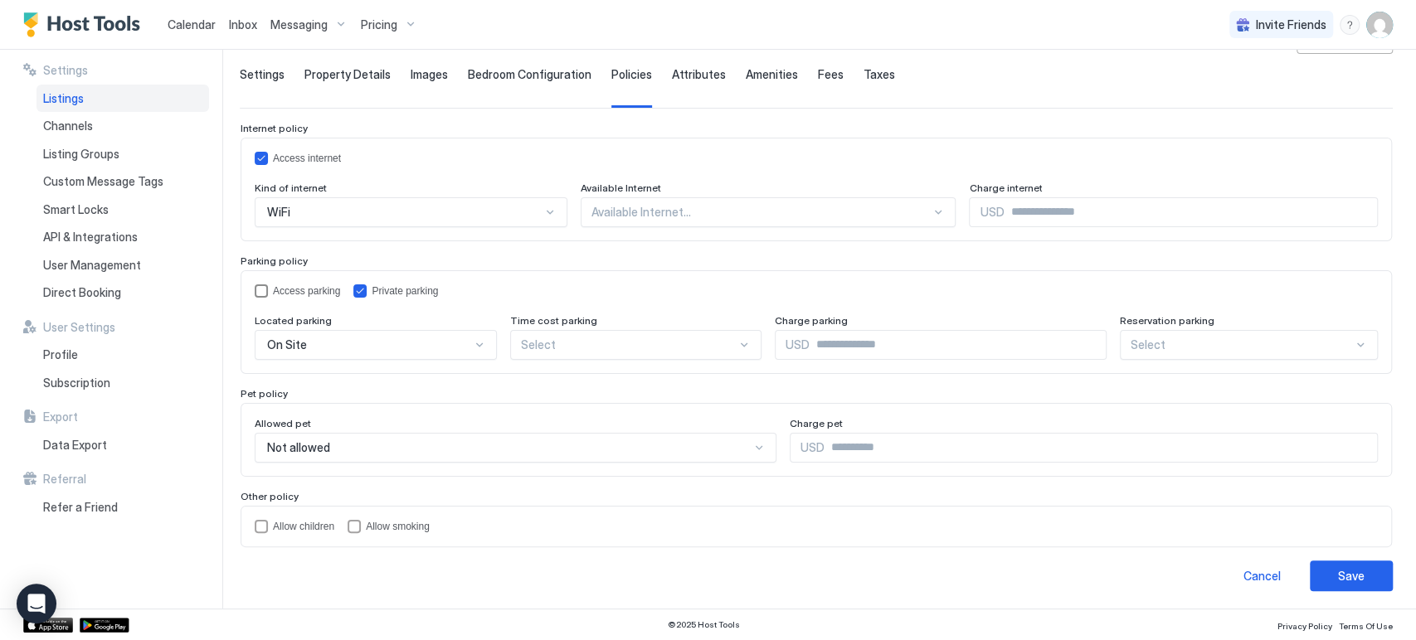
click at [264, 290] on div "accessParking" at bounding box center [261, 290] width 13 height 13
click at [264, 290] on icon "accessParking" at bounding box center [261, 291] width 10 height 10
click at [265, 289] on div "accessParking" at bounding box center [261, 290] width 13 height 13
click at [482, 452] on div "Not allowed" at bounding box center [508, 447] width 483 height 15
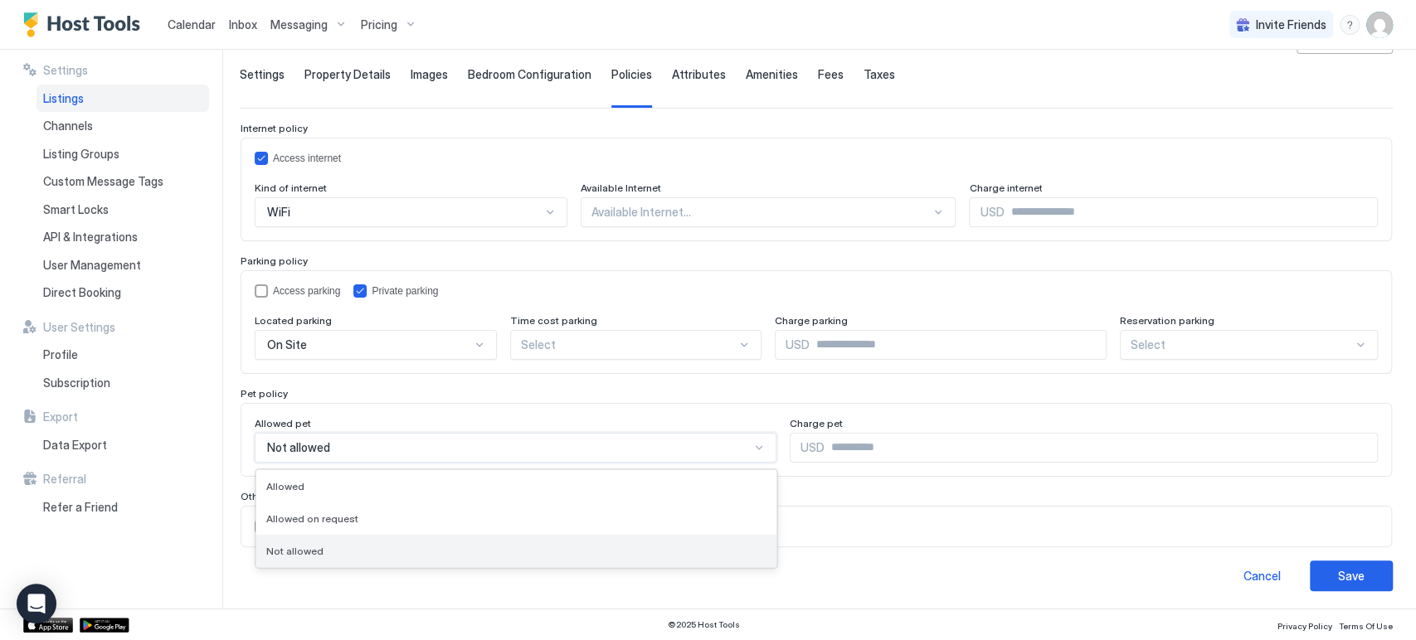
click at [478, 550] on div "Not allowed" at bounding box center [516, 551] width 500 height 12
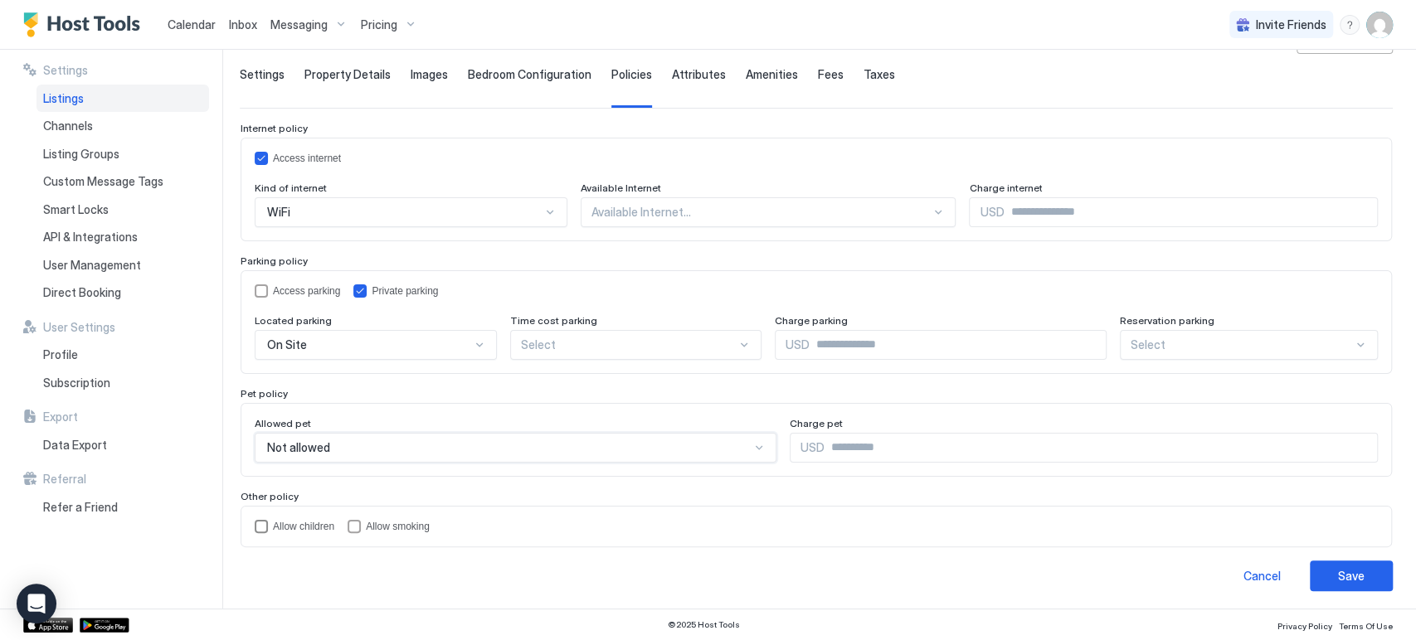
click at [266, 528] on div "childrenAllowed" at bounding box center [261, 526] width 13 height 13
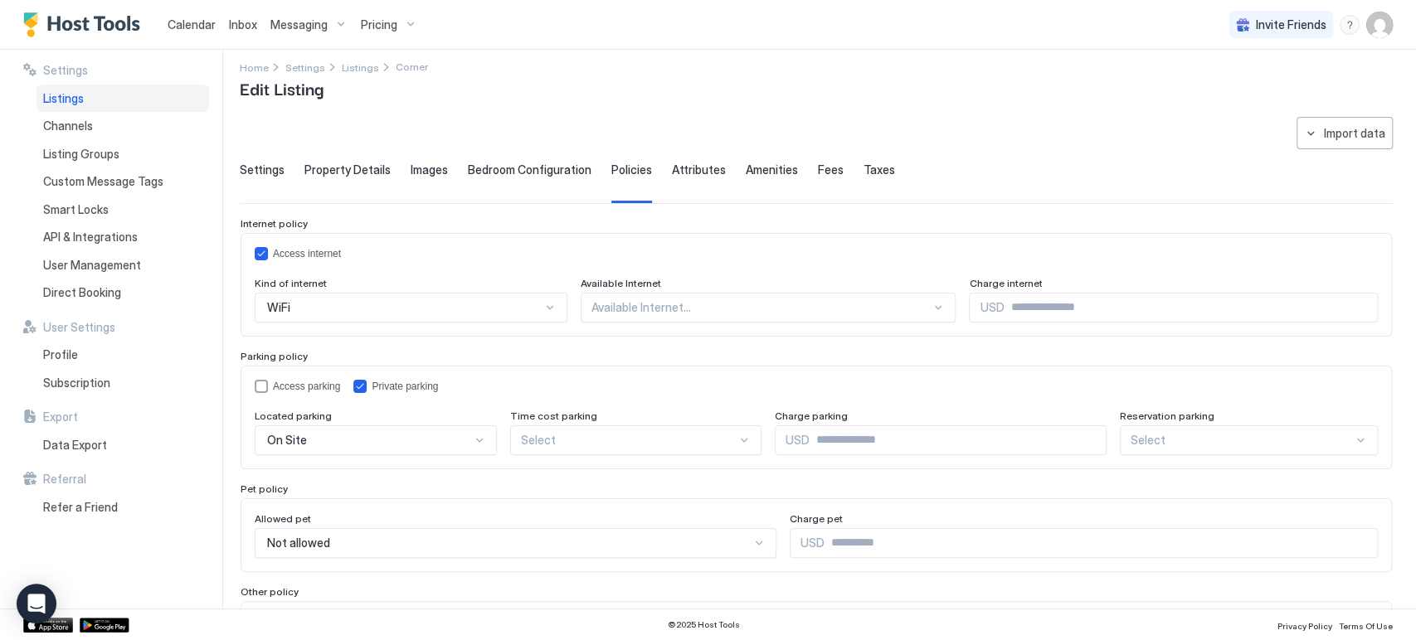
scroll to position [0, 0]
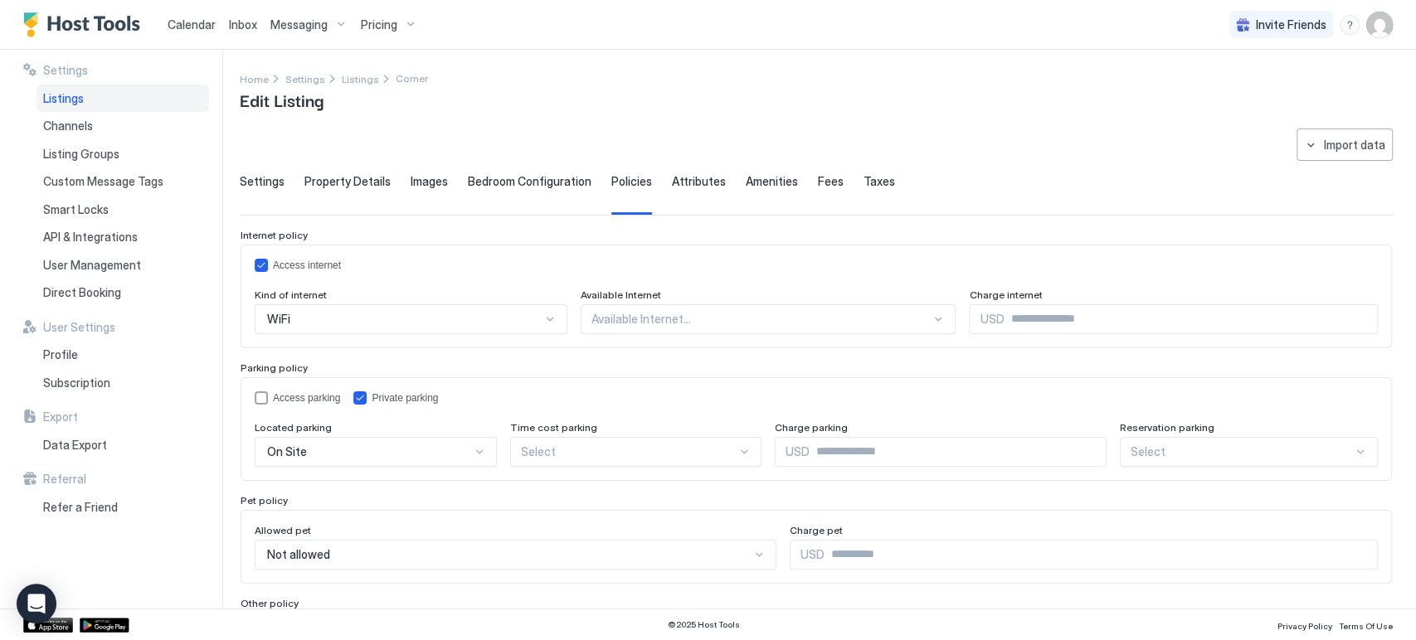
click at [542, 319] on div at bounding box center [403, 319] width 277 height 15
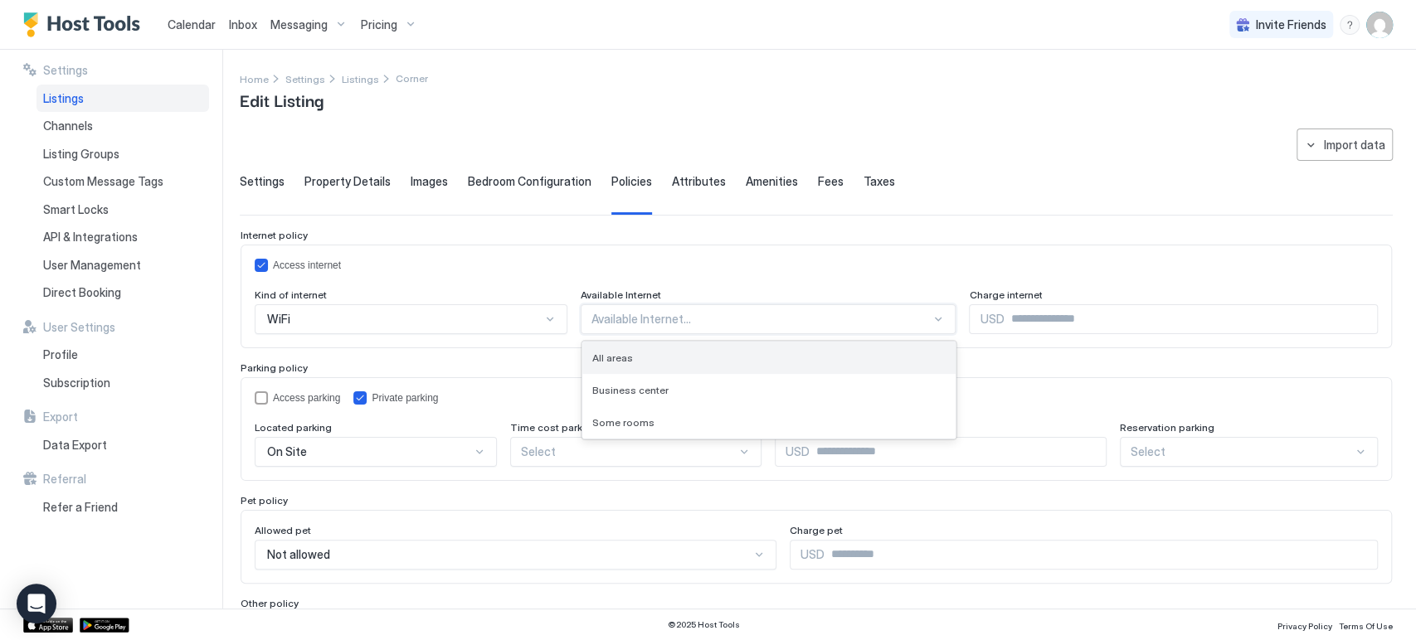
click at [639, 362] on div "All areas" at bounding box center [769, 358] width 354 height 12
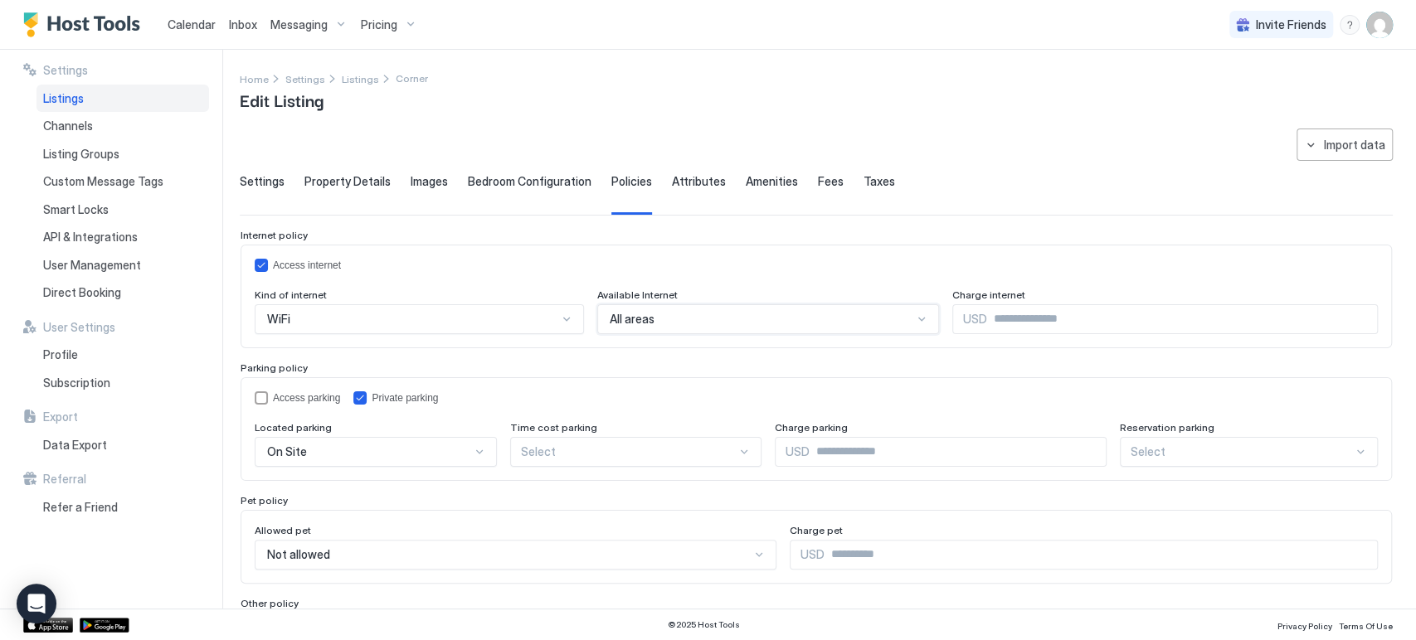
scroll to position [107, 0]
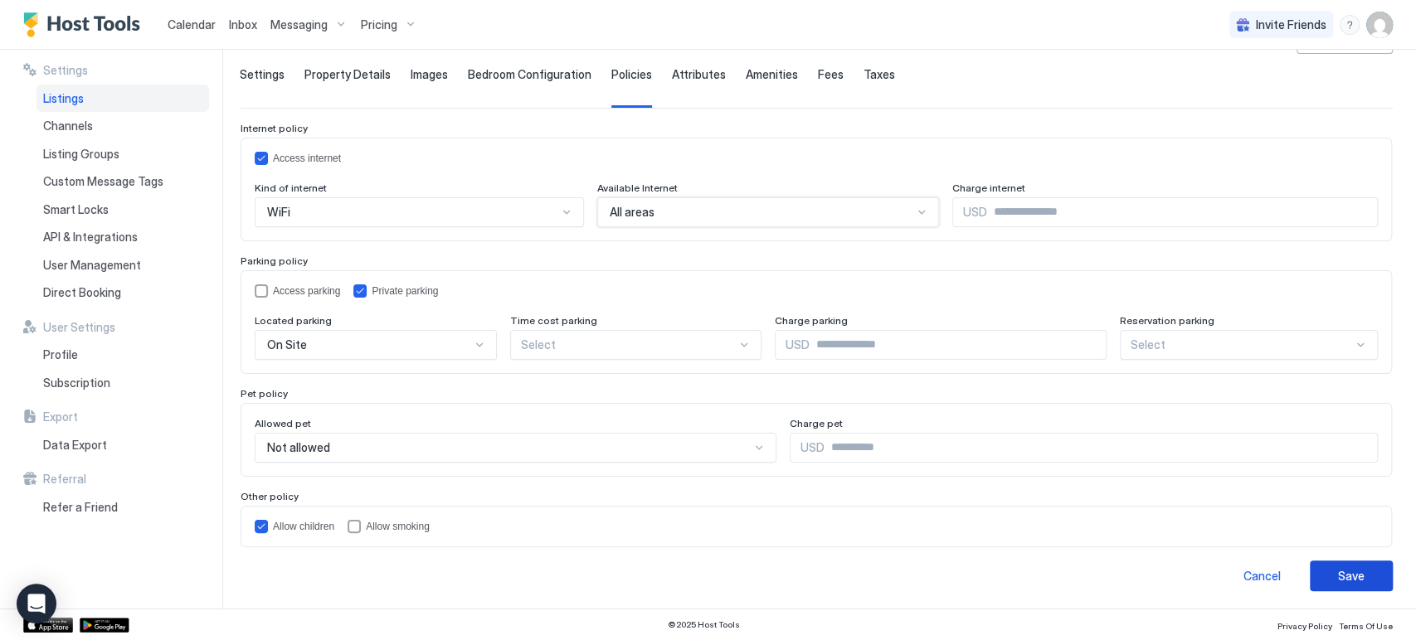
click at [1353, 562] on button "Save" at bounding box center [1350, 576] width 83 height 31
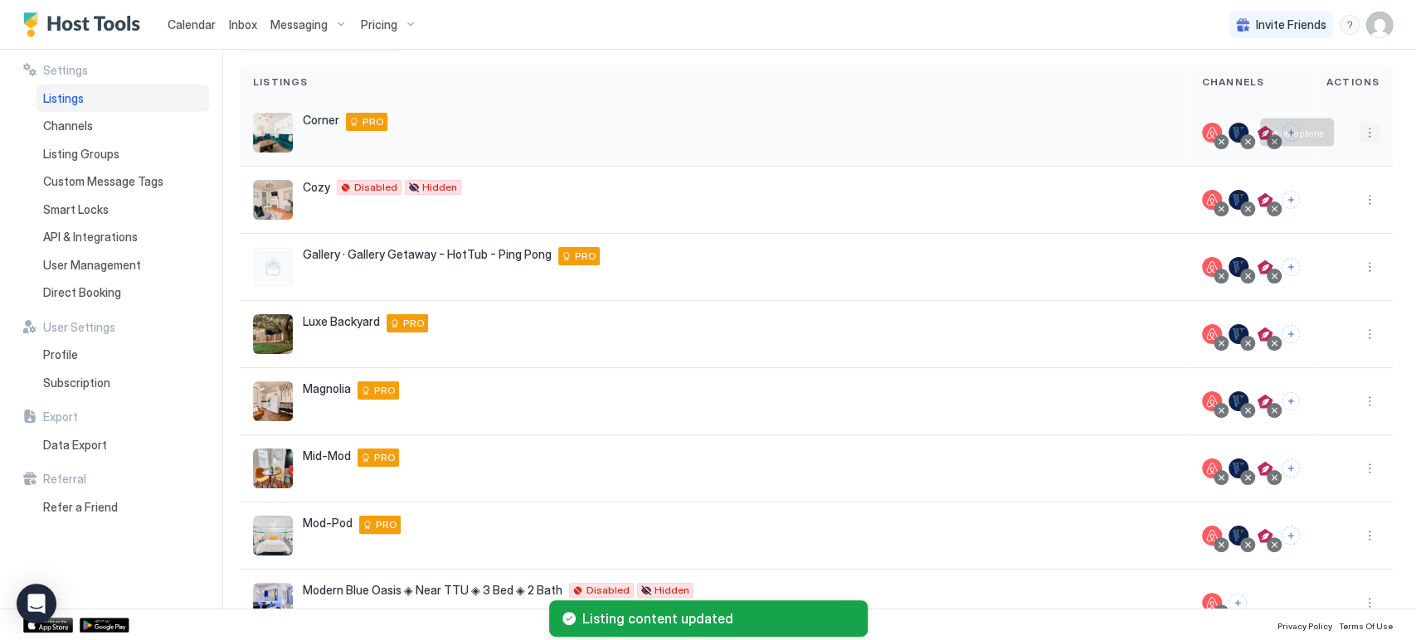
click at [1359, 133] on button "More options" at bounding box center [1369, 133] width 20 height 20
click at [1297, 215] on div "Listing Settings" at bounding box center [1313, 209] width 114 height 27
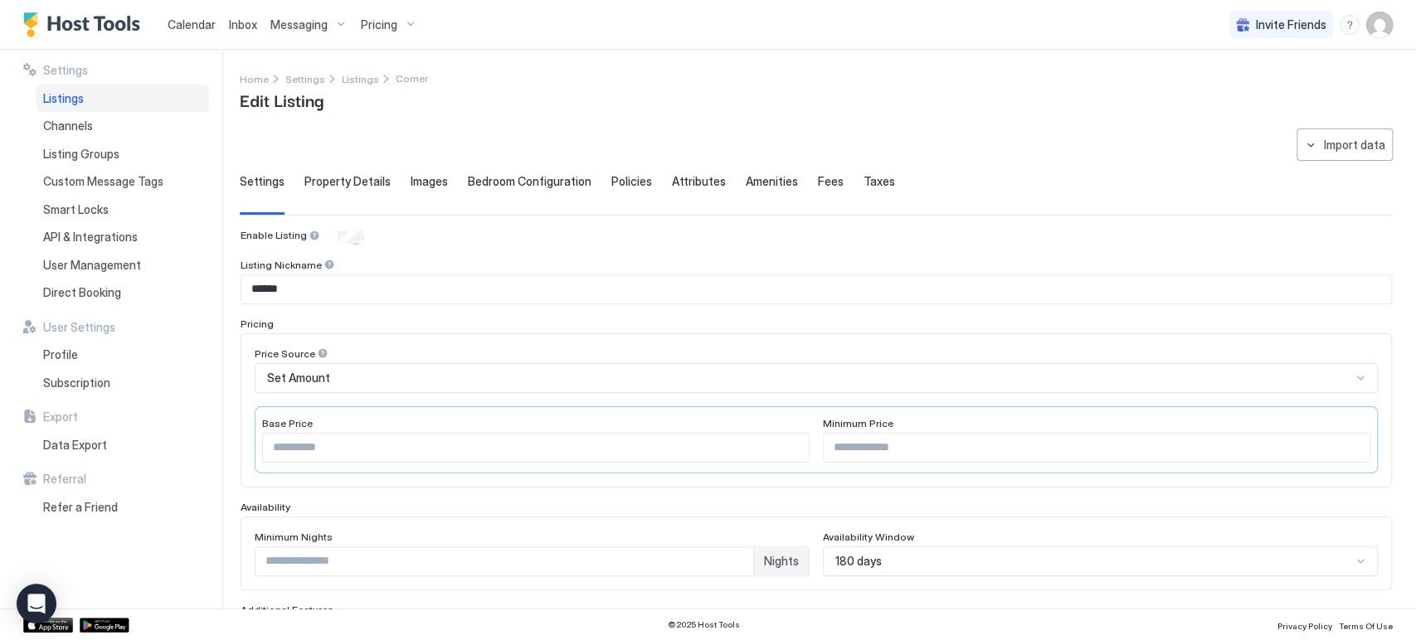
click at [707, 186] on span "Attributes" at bounding box center [699, 181] width 54 height 15
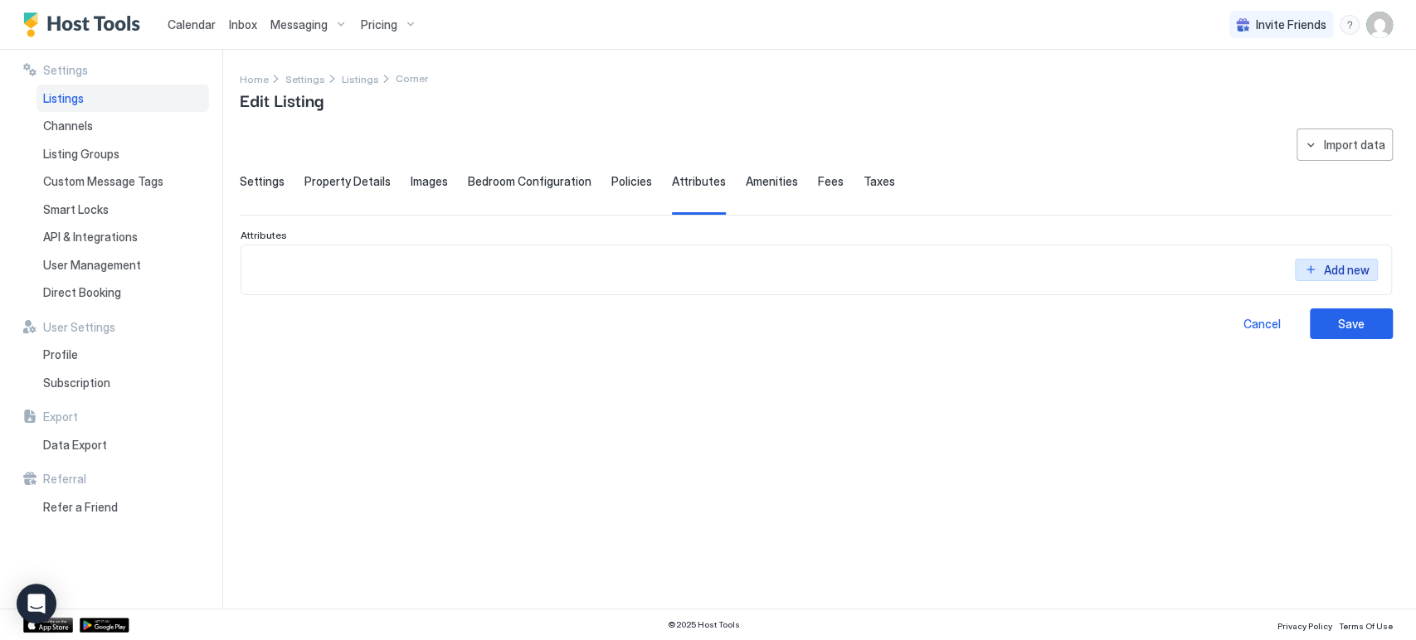
click at [1326, 279] on button "Add new" at bounding box center [1336, 270] width 83 height 22
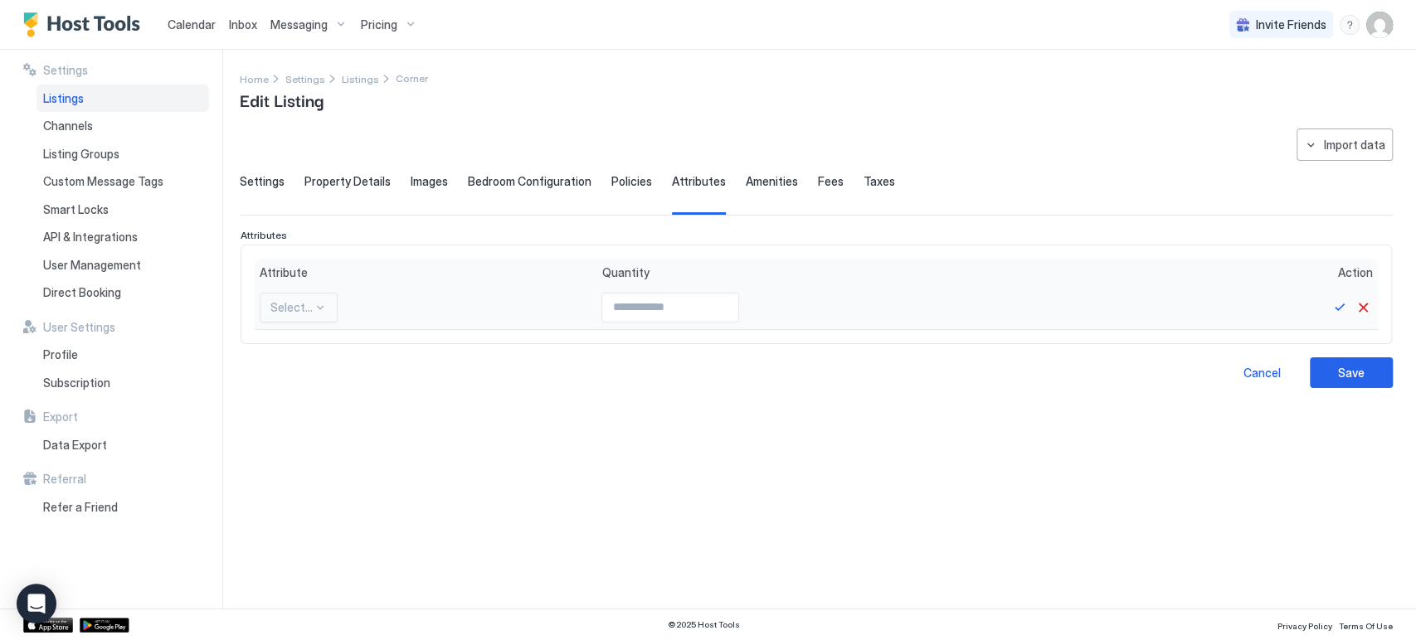
click at [308, 294] on div "Select..." at bounding box center [299, 308] width 78 height 30
click at [430, 410] on div "**********" at bounding box center [816, 359] width 1153 height 460
click at [1358, 309] on button "Cancel" at bounding box center [1363, 308] width 20 height 20
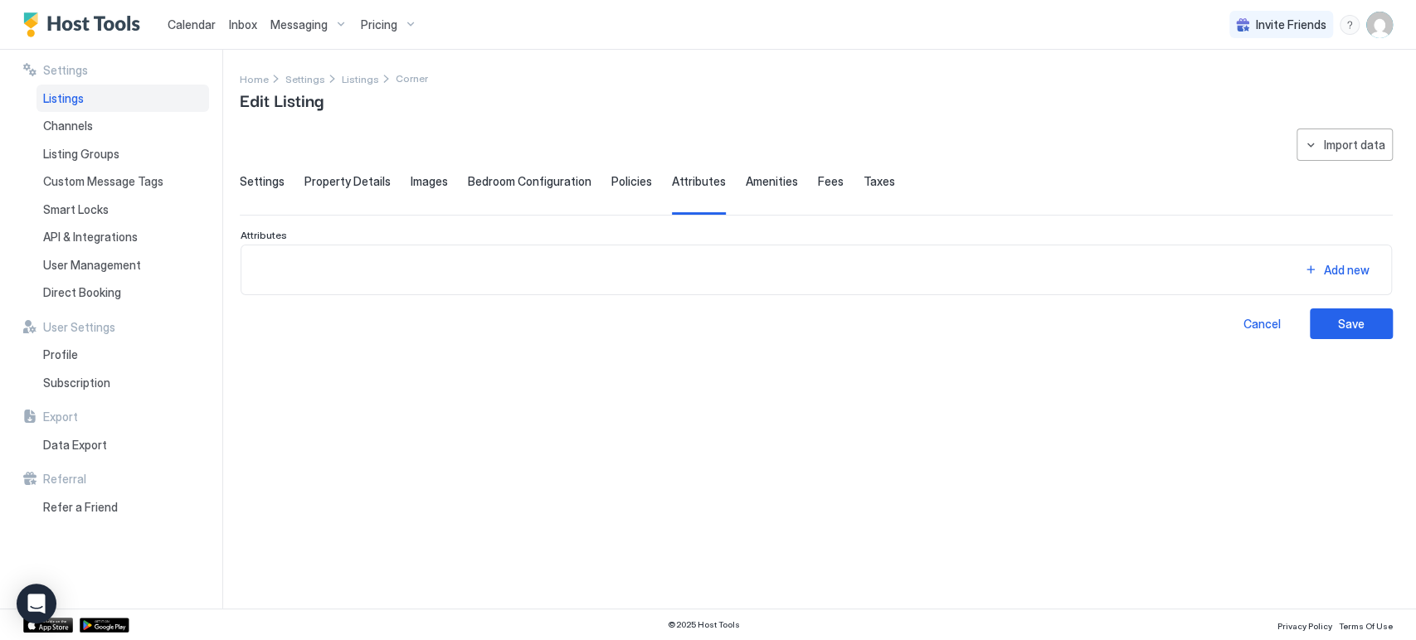
click at [750, 188] on div "Amenities" at bounding box center [772, 194] width 52 height 41
click at [818, 186] on span "Fees" at bounding box center [831, 181] width 26 height 15
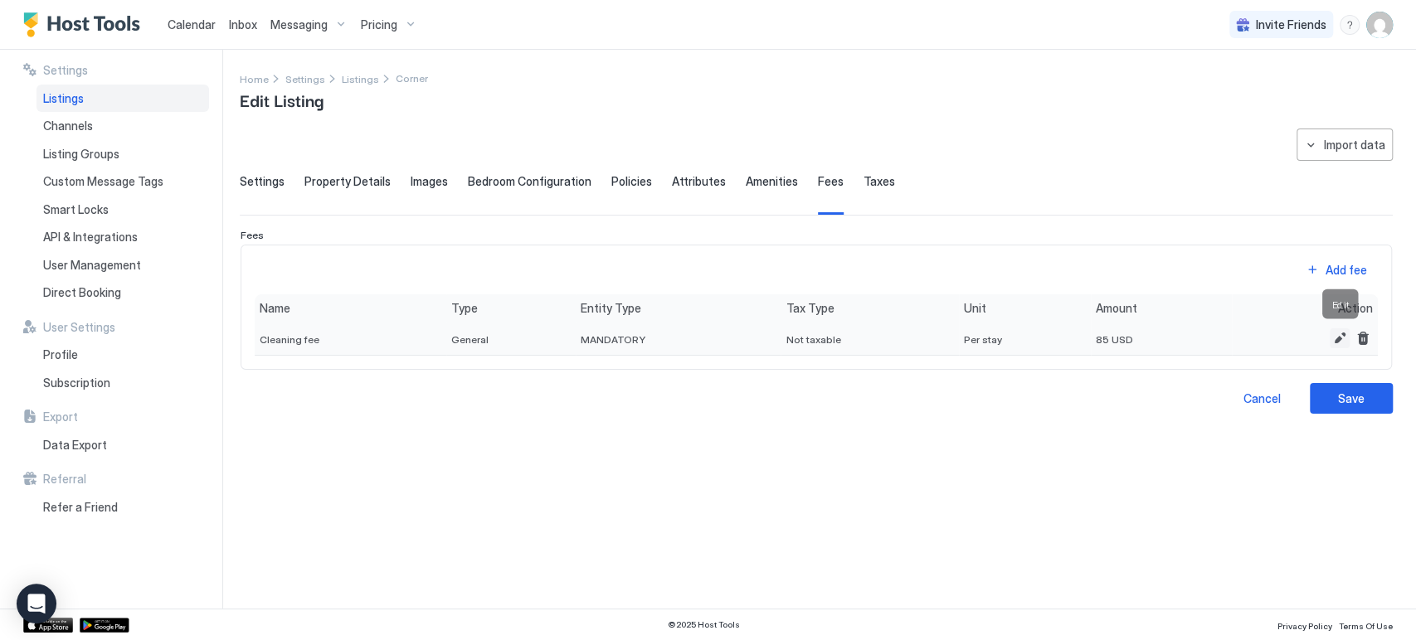
click at [1334, 331] on button "Edit" at bounding box center [1339, 338] width 20 height 20
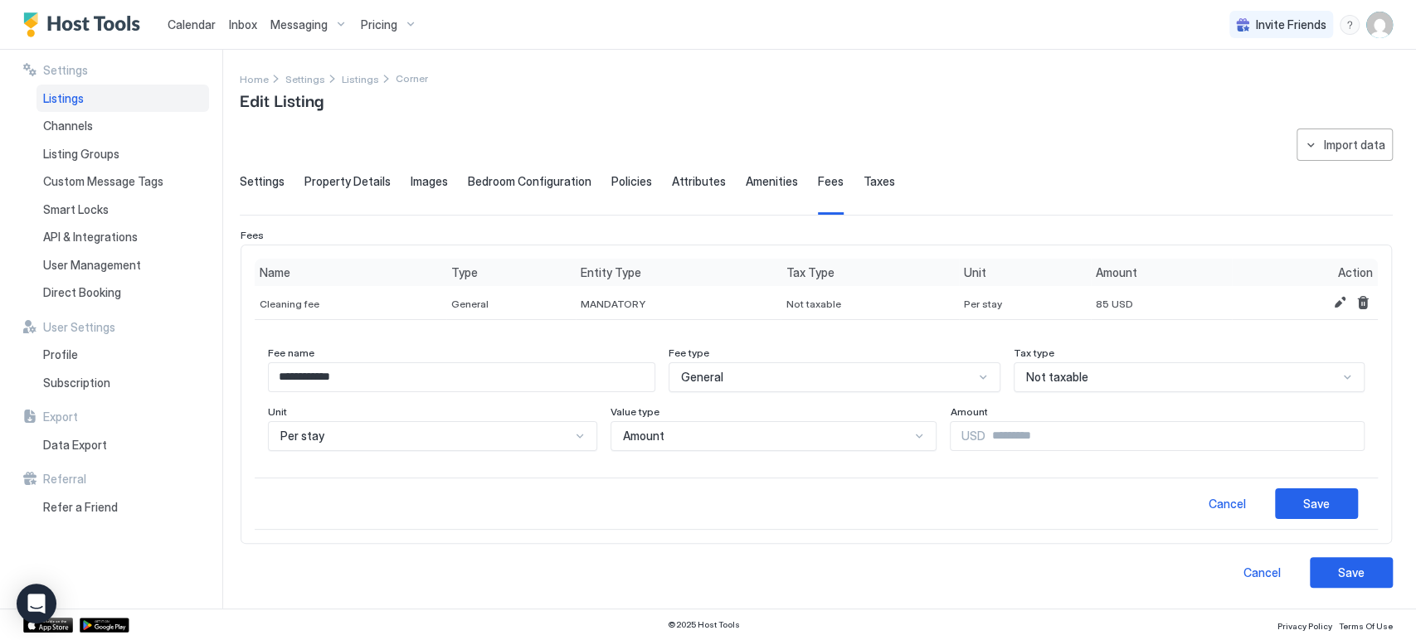
click at [1072, 158] on div "**********" at bounding box center [816, 358] width 1153 height 459
click at [1261, 571] on div "Cancel" at bounding box center [1261, 572] width 37 height 17
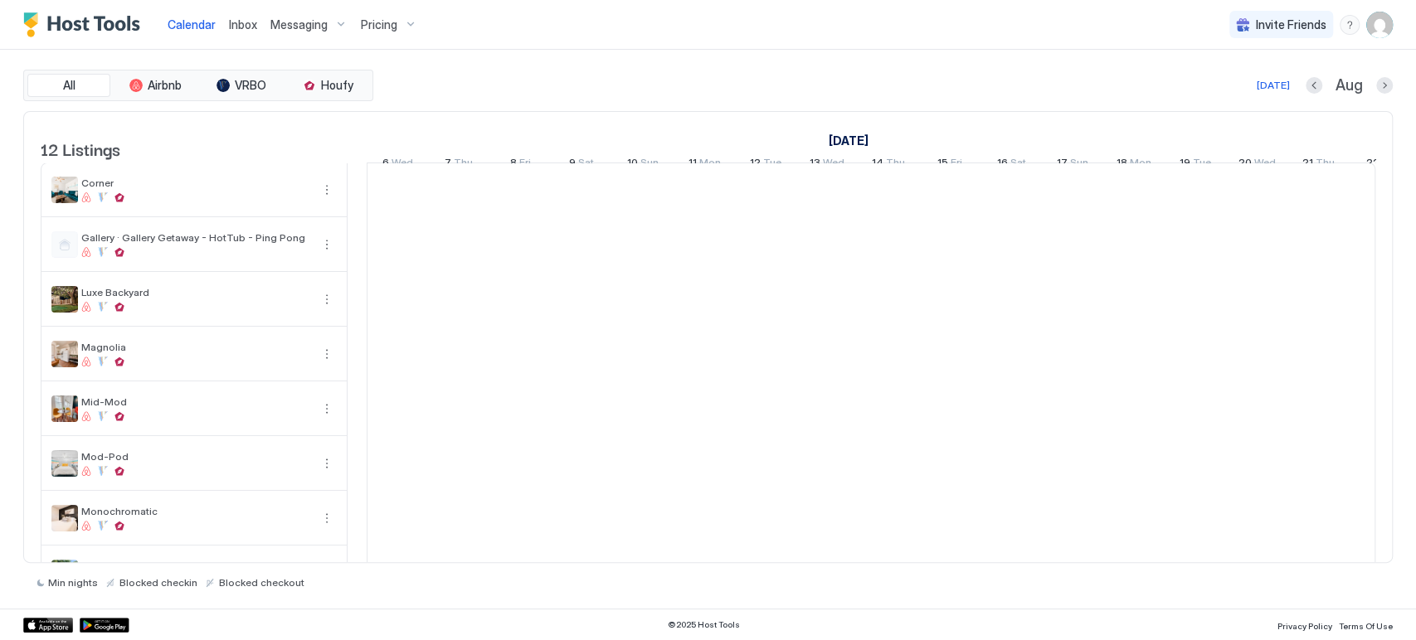
scroll to position [0, 921]
click at [308, 25] on span "Messaging" at bounding box center [298, 24] width 57 height 15
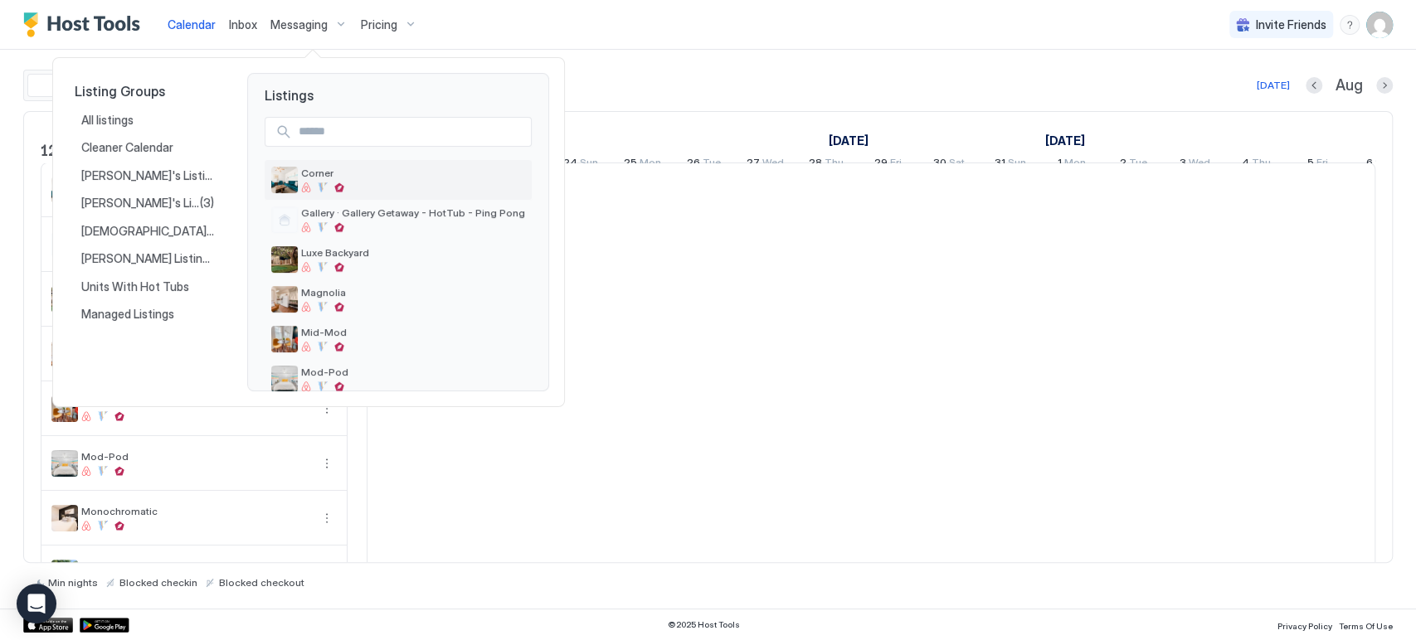
click at [341, 168] on span "Corner" at bounding box center [413, 173] width 224 height 12
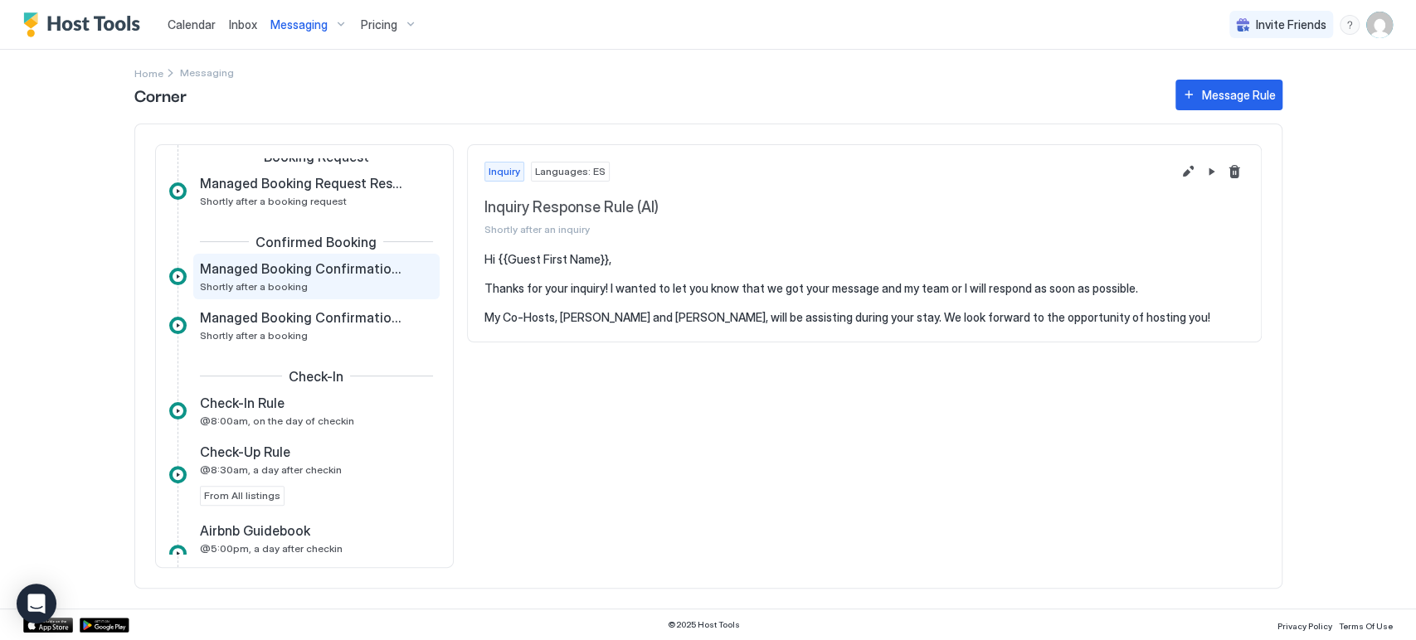
scroll to position [236, 0]
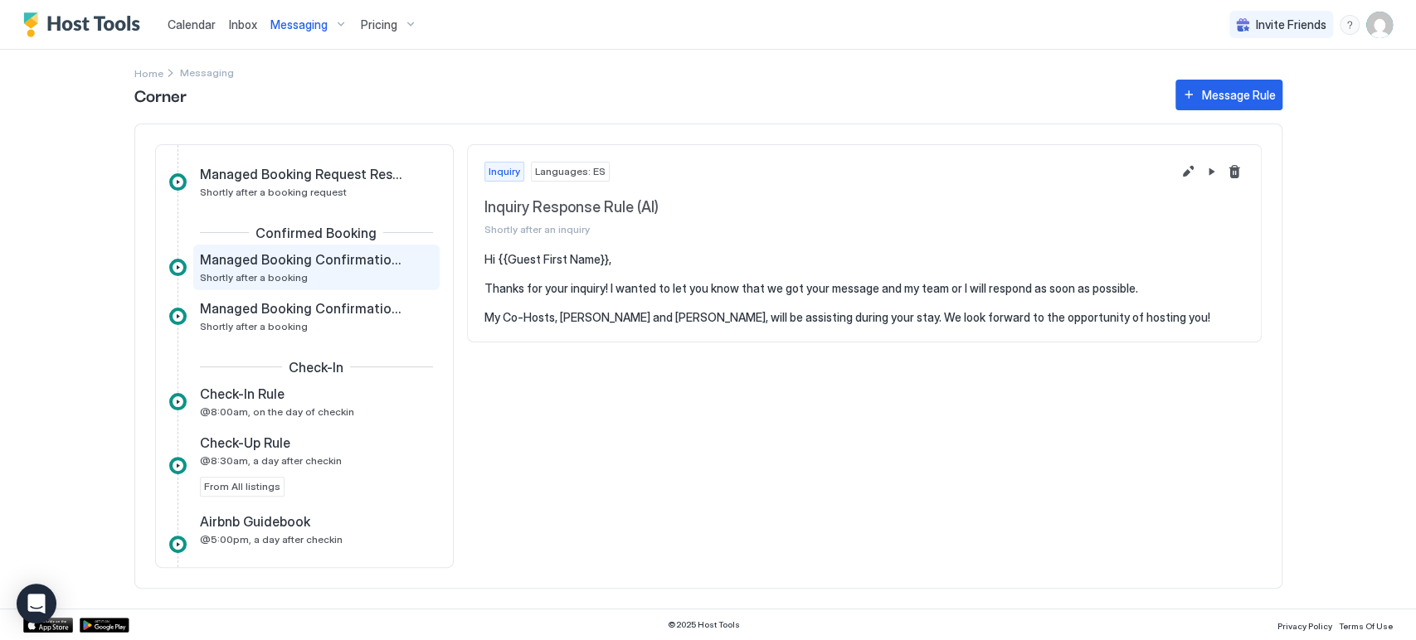
click at [308, 262] on span "Managed Booking Confirmation Rule" at bounding box center [303, 259] width 206 height 17
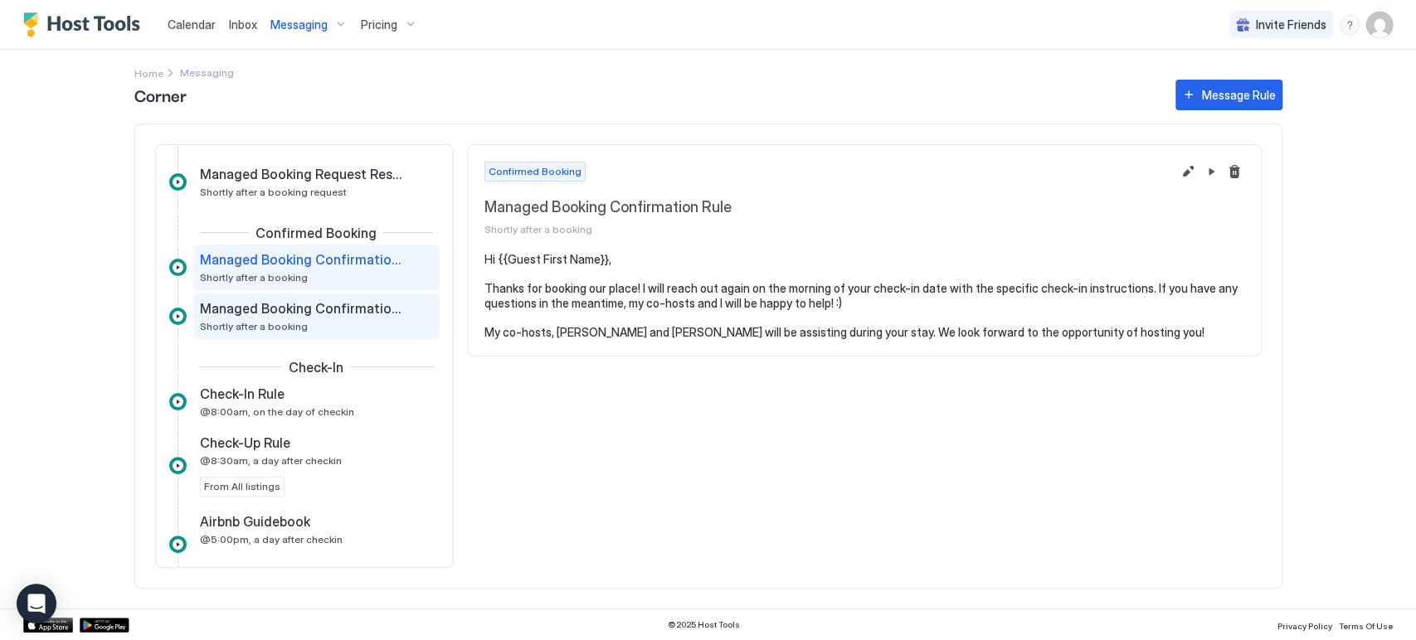
click at [304, 323] on div "Managed Booking Confirmation Rule (AI) Shortly after a booking" at bounding box center [305, 316] width 210 height 32
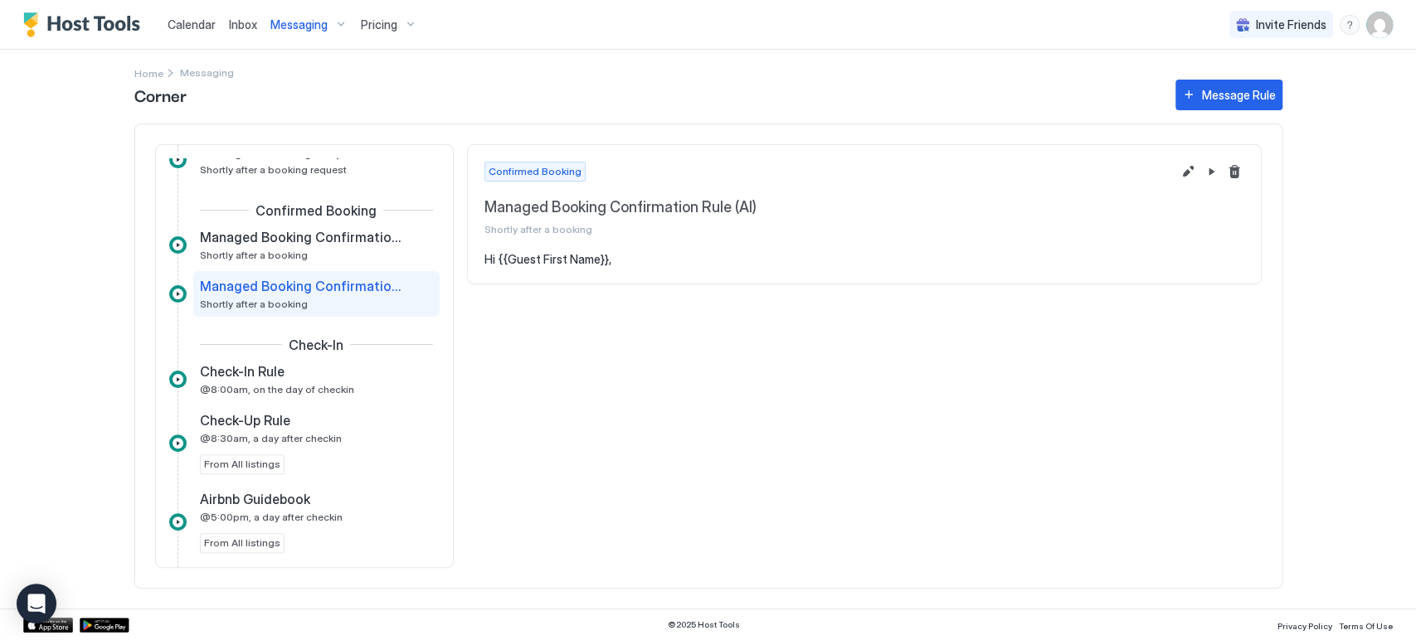
scroll to position [267, 0]
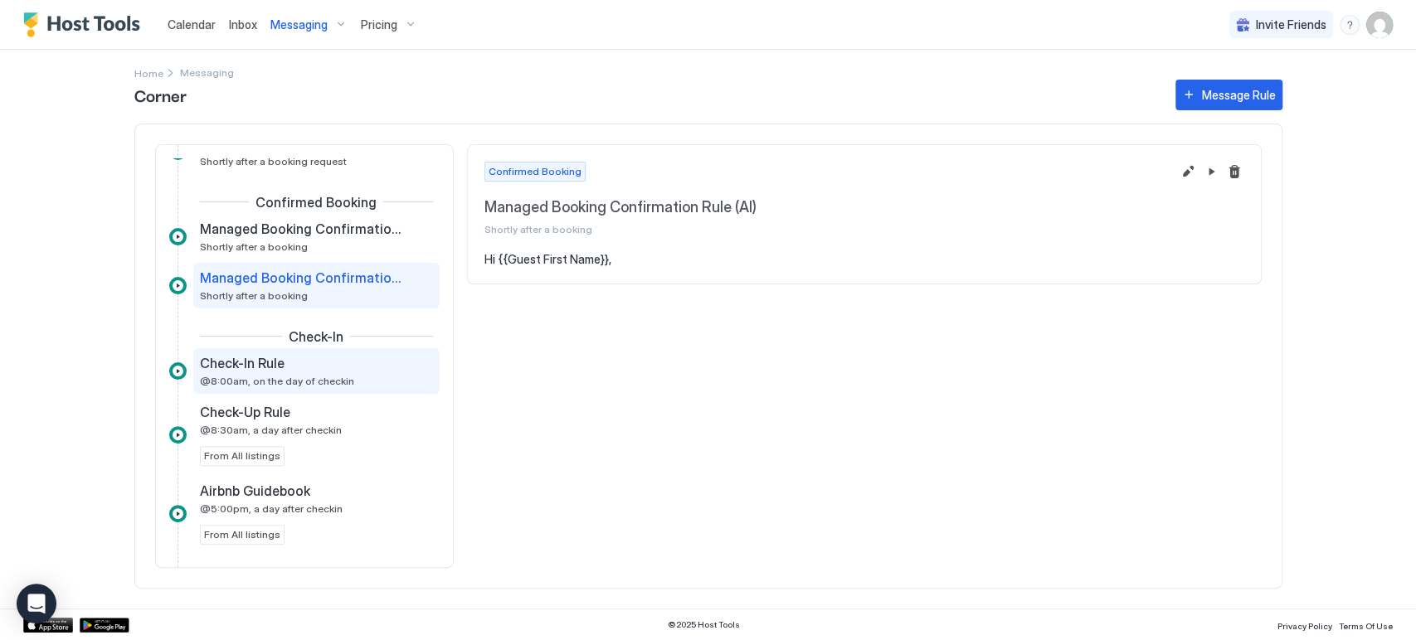
click at [316, 359] on div "Check-In Rule" at bounding box center [305, 363] width 210 height 17
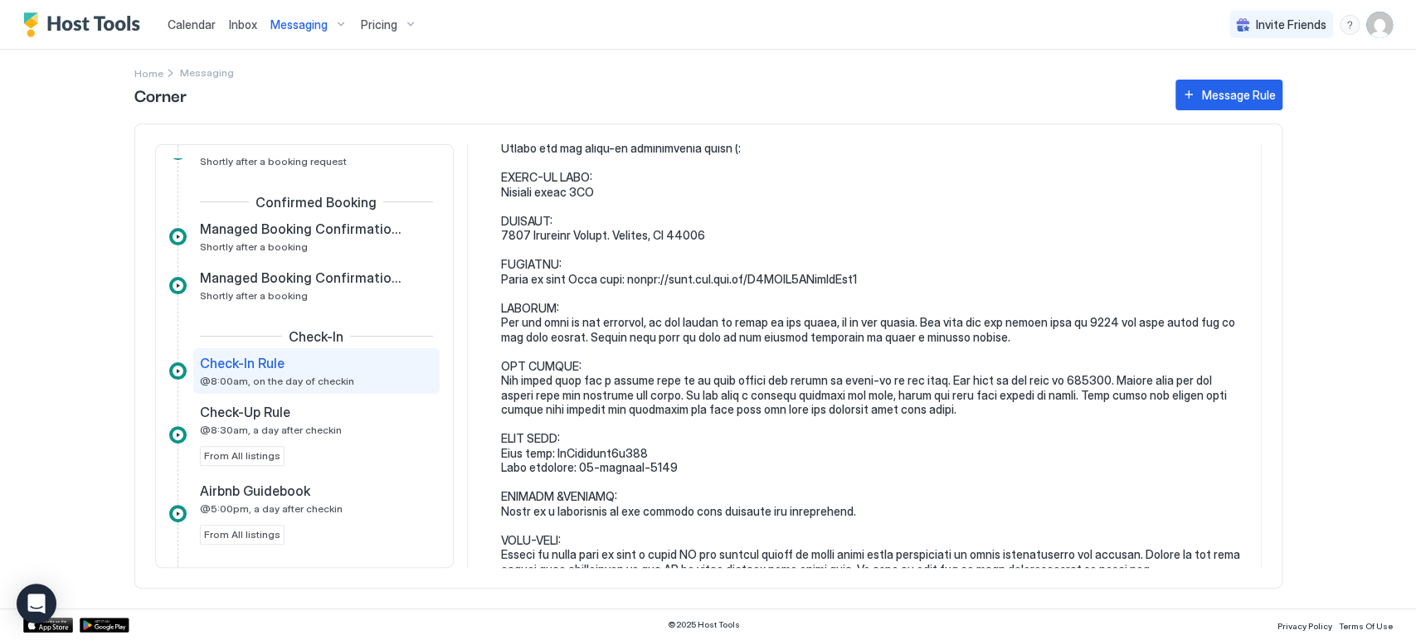
scroll to position [168, 0]
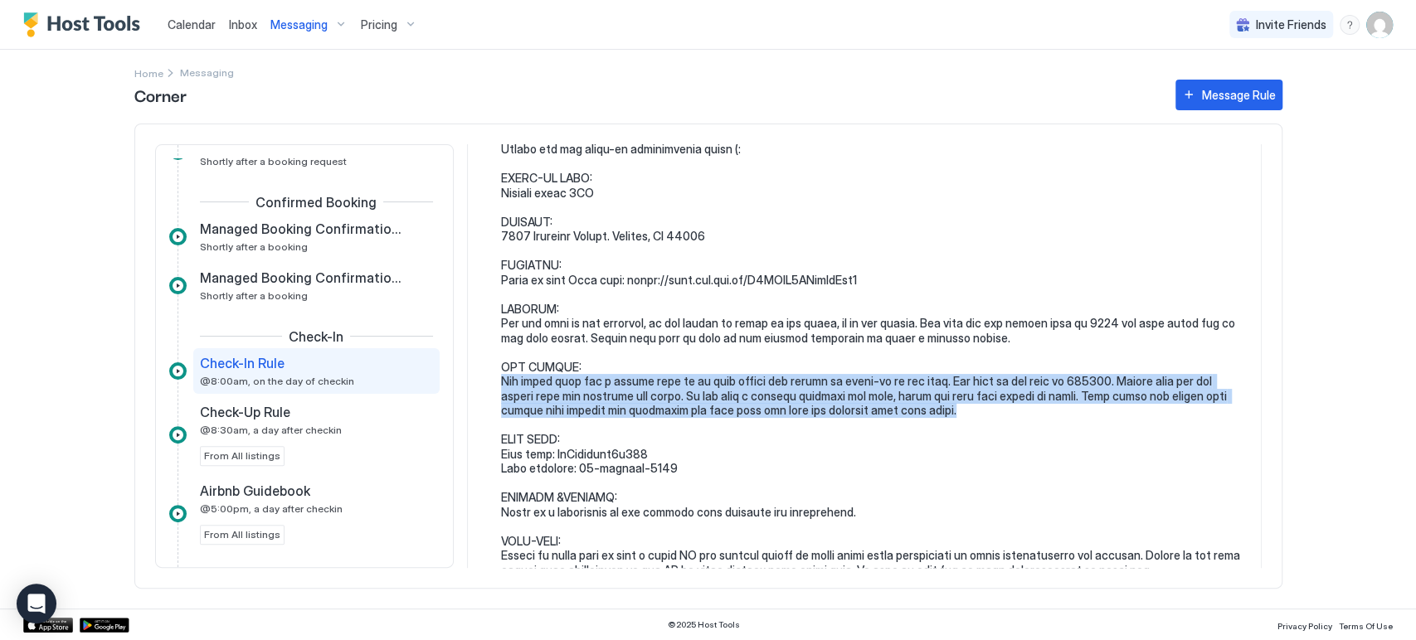
drag, startPoint x: 955, startPoint y: 408, endPoint x: 498, endPoint y: 381, distance: 457.7
click at [498, 381] on div at bounding box center [864, 345] width 760 height 522
copy pre "The front door has a keypad lock on it that allows for guests to check-in at an…"
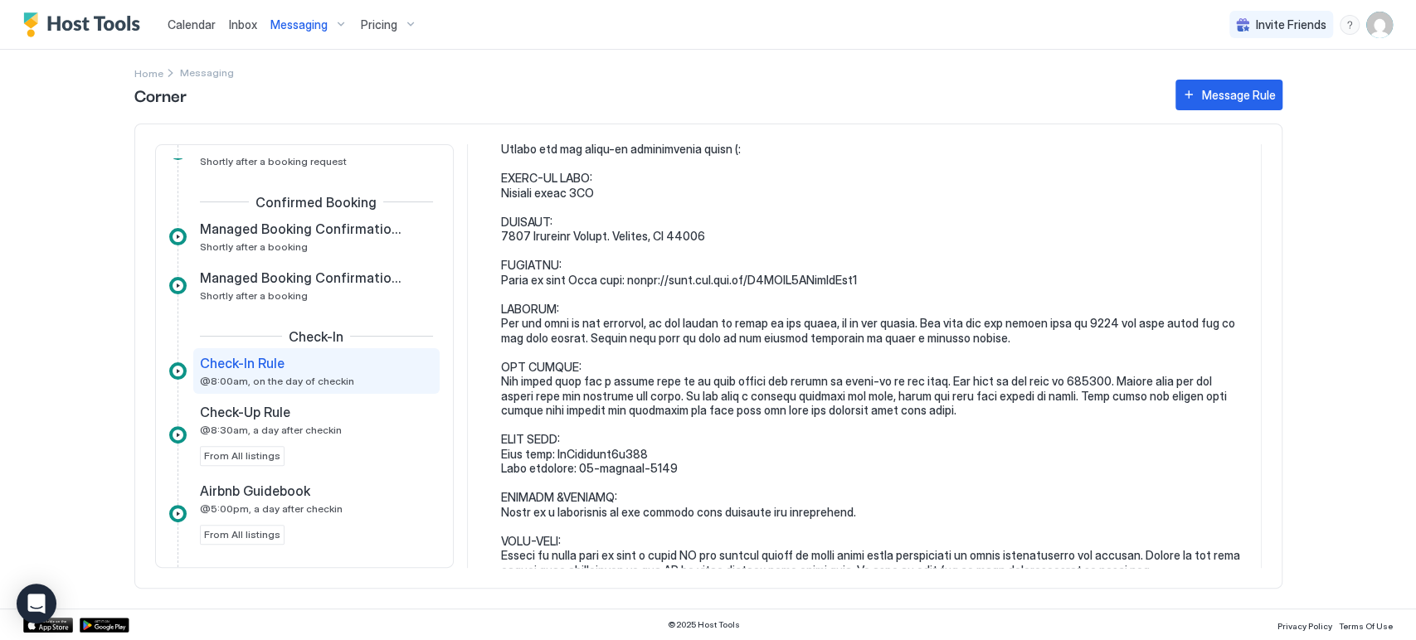
click at [698, 97] on span "Corner" at bounding box center [646, 94] width 1024 height 25
click at [178, 38] on div "Calendar" at bounding box center [191, 24] width 61 height 31
click at [203, 28] on span "Calendar" at bounding box center [192, 24] width 48 height 14
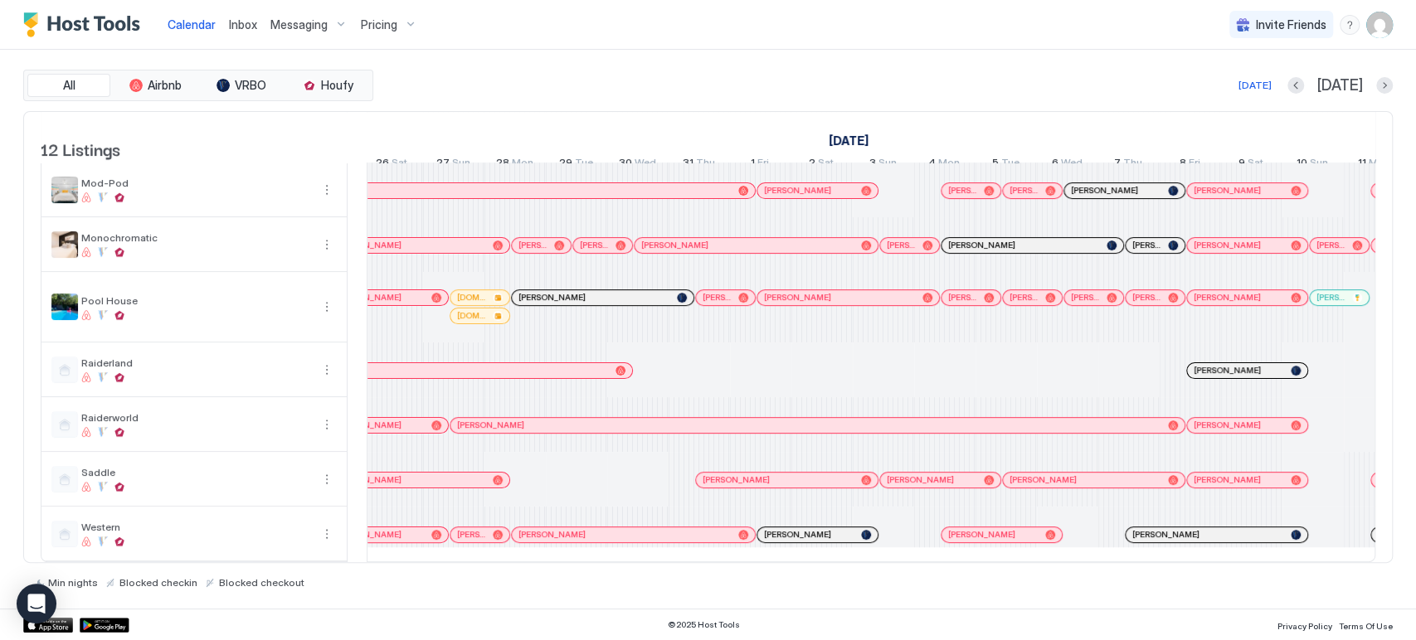
scroll to position [0, 352]
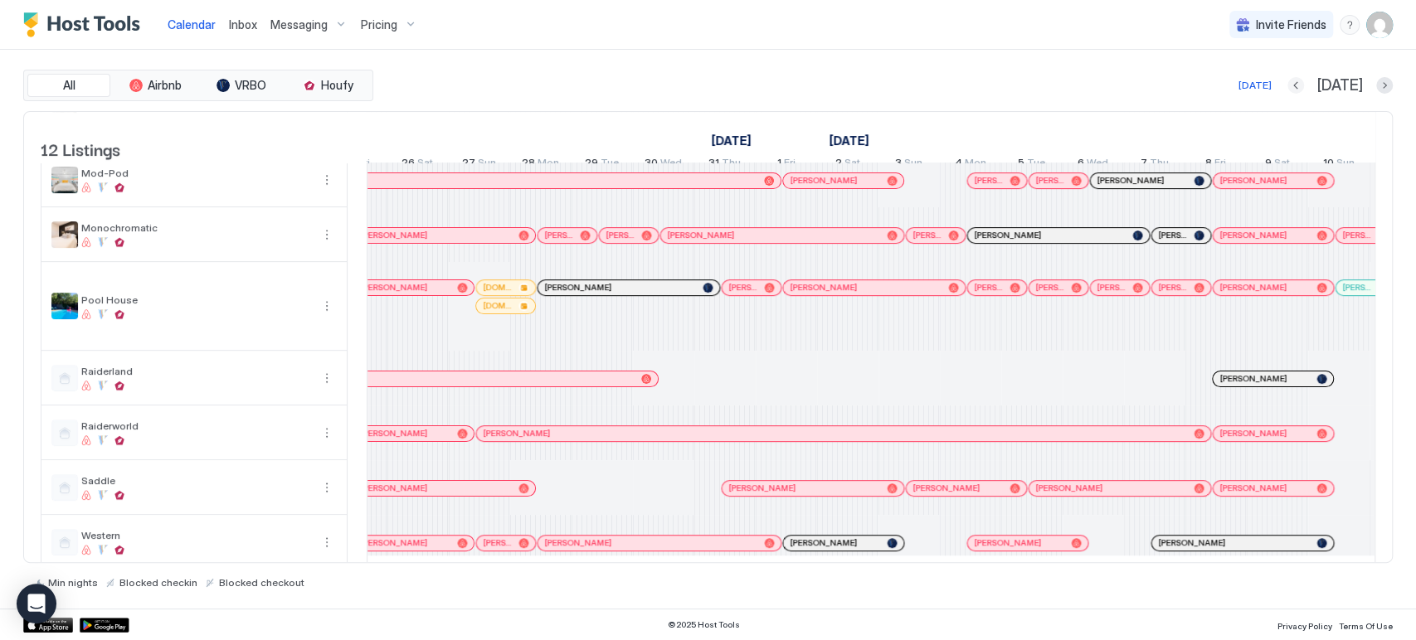
click at [1304, 81] on button "Previous month" at bounding box center [1295, 85] width 17 height 17
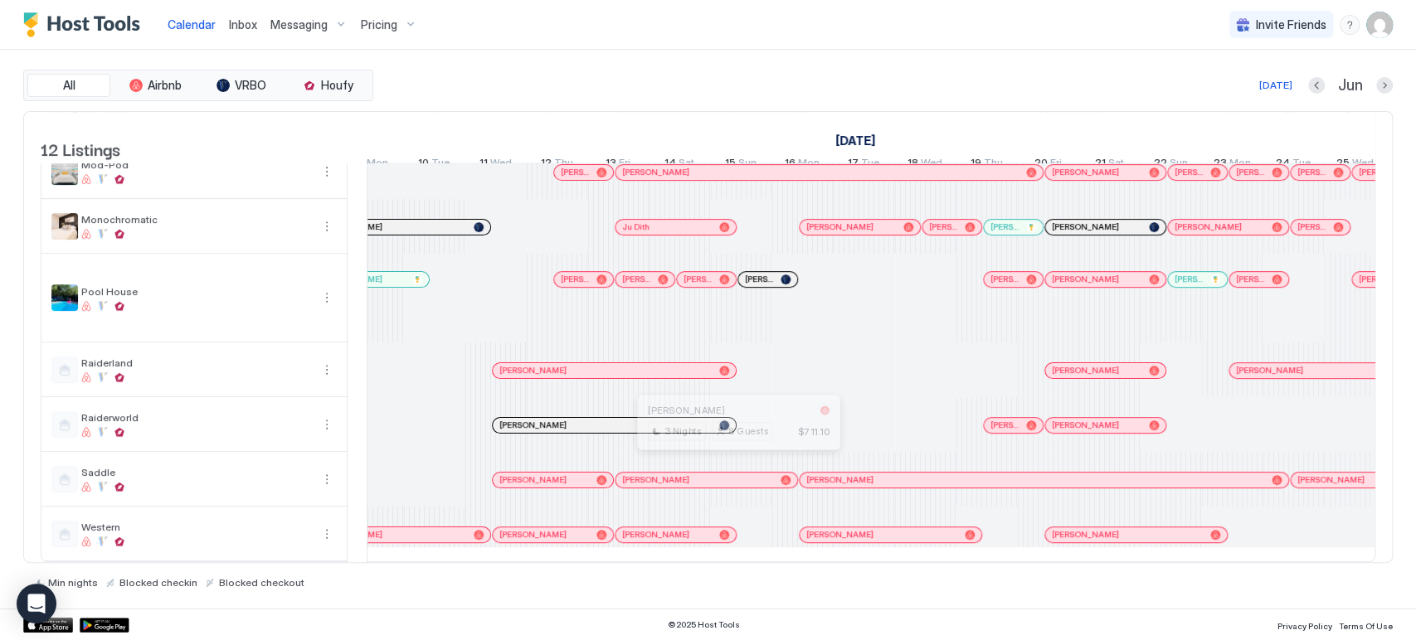
click at [732, 474] on div at bounding box center [732, 480] width 13 height 13
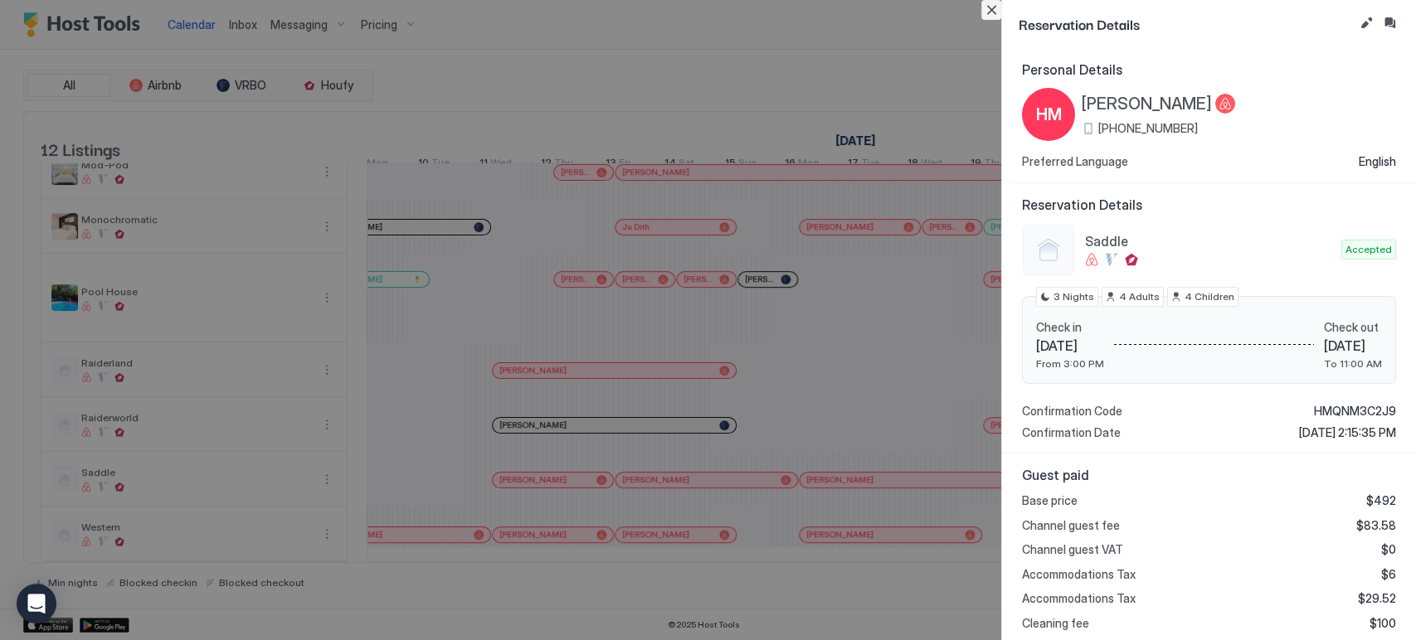
click at [994, 8] on button "Close" at bounding box center [991, 10] width 20 height 20
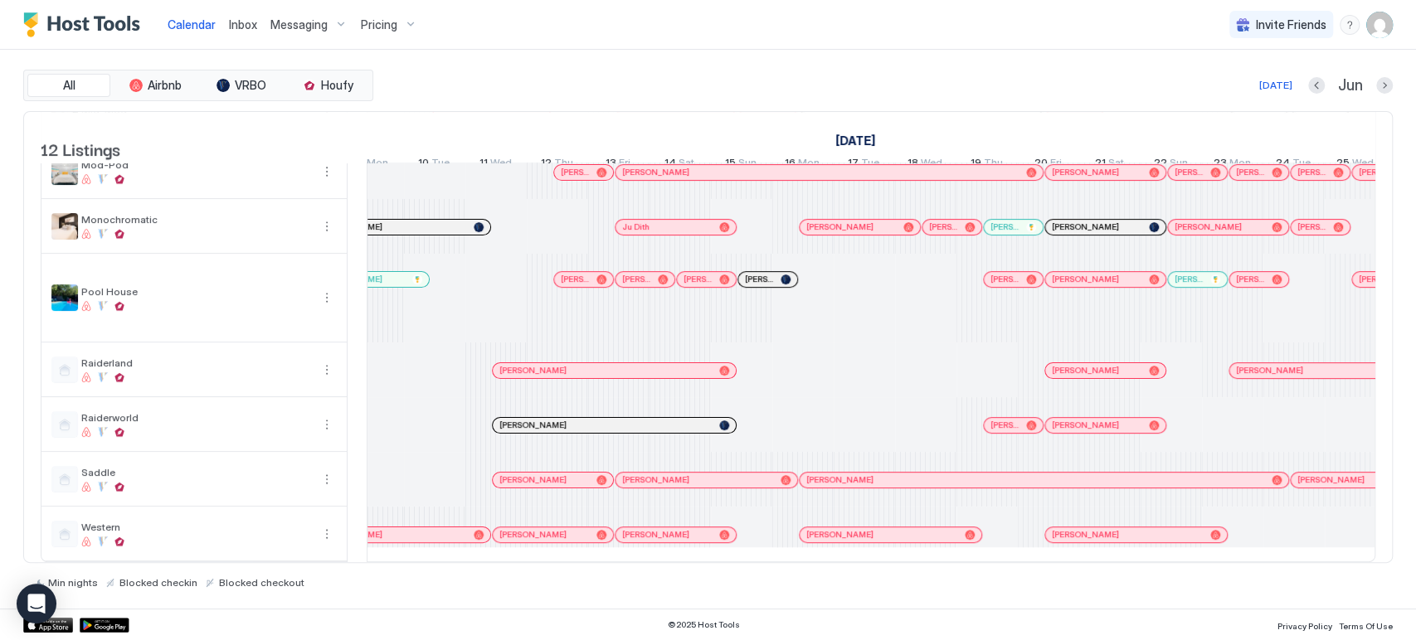
click at [1281, 81] on div "Today" at bounding box center [1275, 85] width 33 height 15
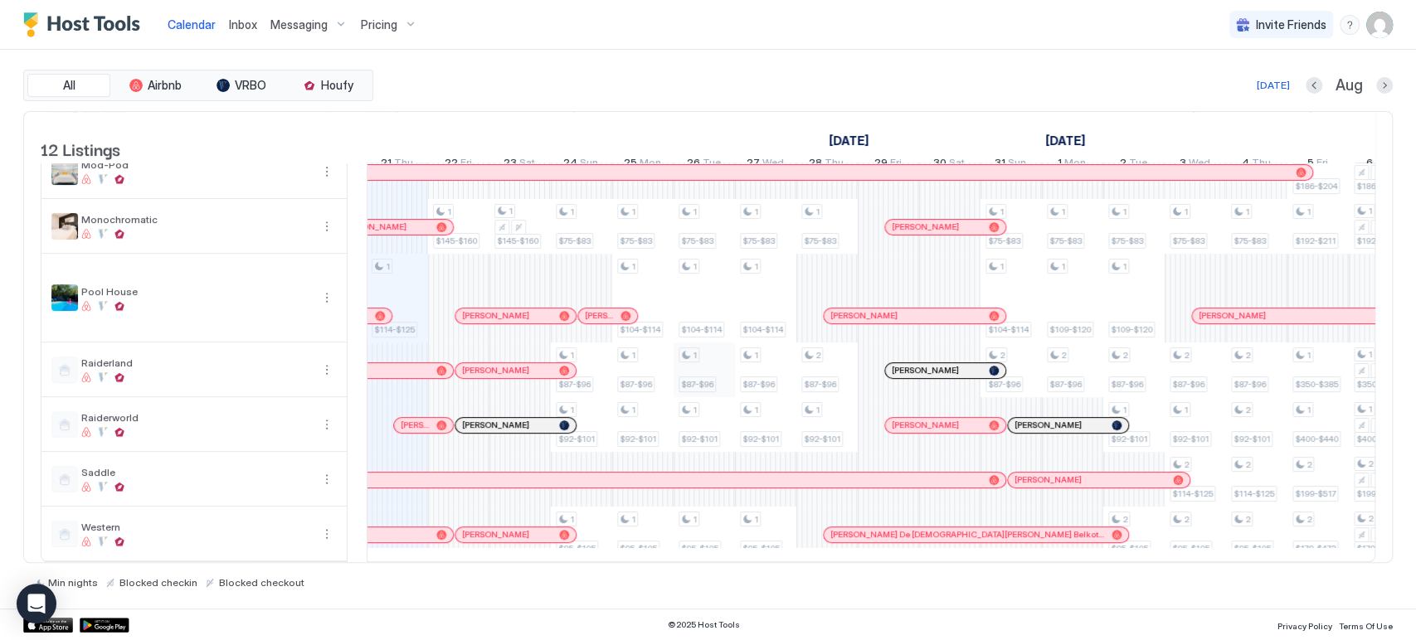
scroll to position [0, 0]
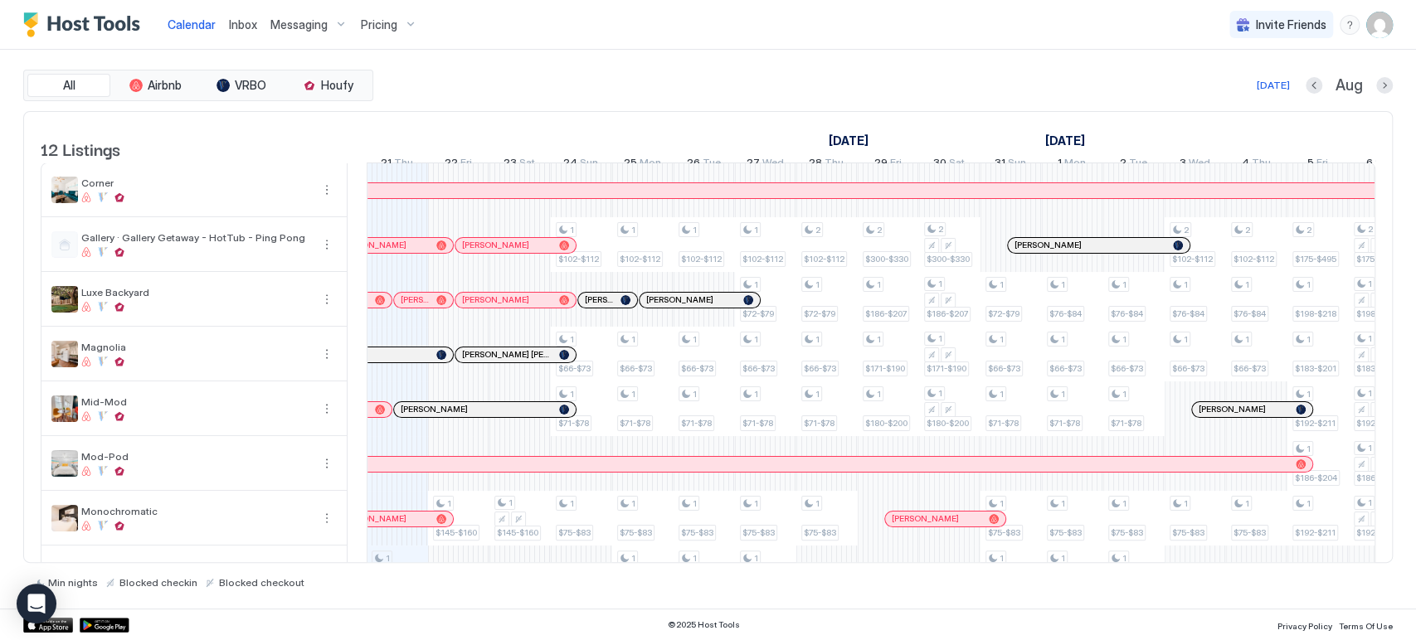
click at [650, 59] on div "All Airbnb VRBO Houfy Today Aug 12 Listings August 2025 September 2025 6 Wed 7 …" at bounding box center [707, 329] width 1369 height 559
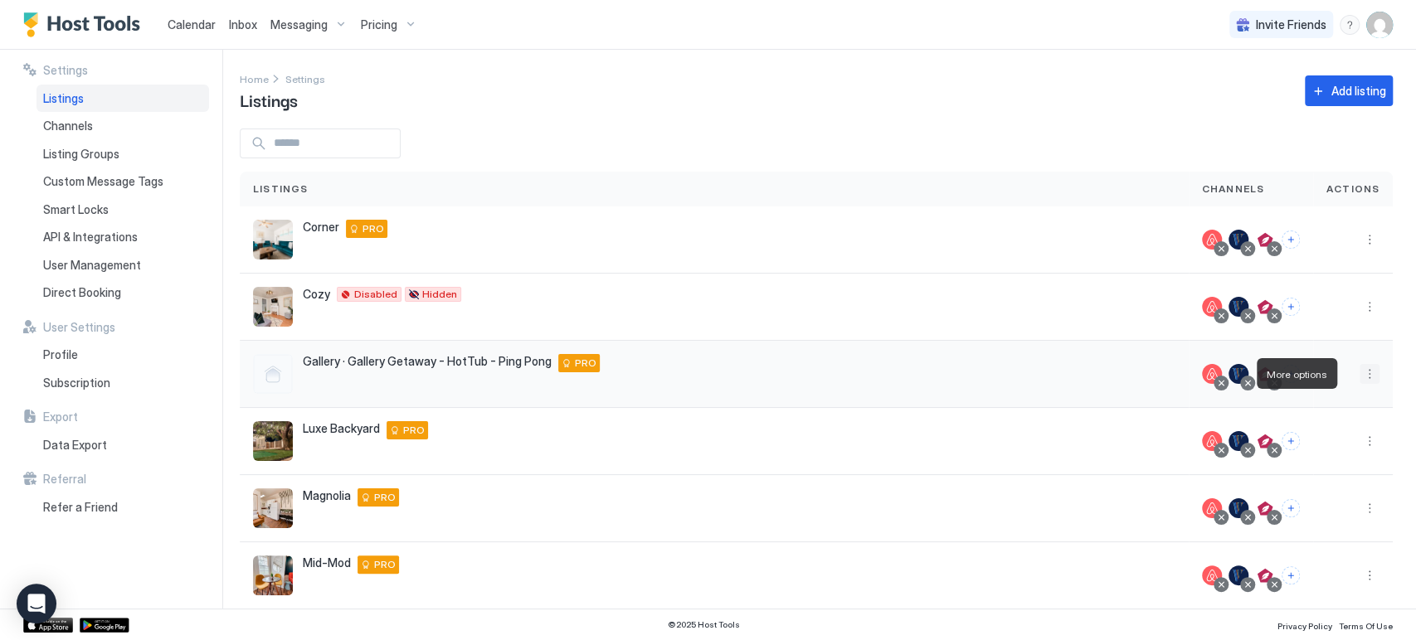
click at [1359, 376] on button "More options" at bounding box center [1369, 374] width 20 height 20
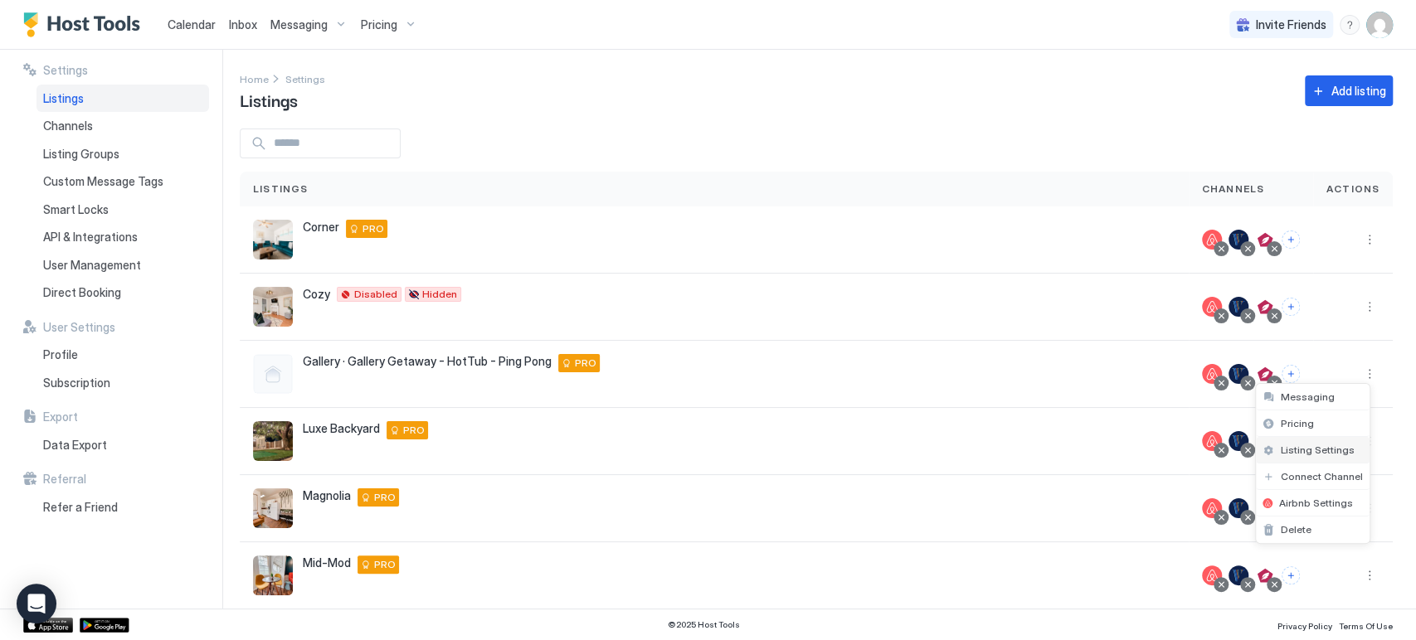
click at [1307, 454] on span "Listing Settings" at bounding box center [1317, 450] width 74 height 12
